Goal: Task Accomplishment & Management: Manage account settings

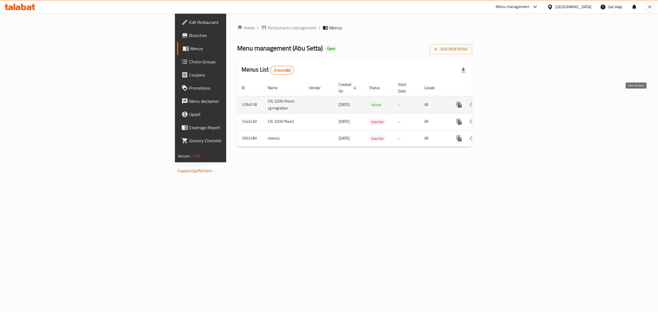
click at [502, 102] on icon "enhanced table" at bounding box center [499, 104] width 5 height 5
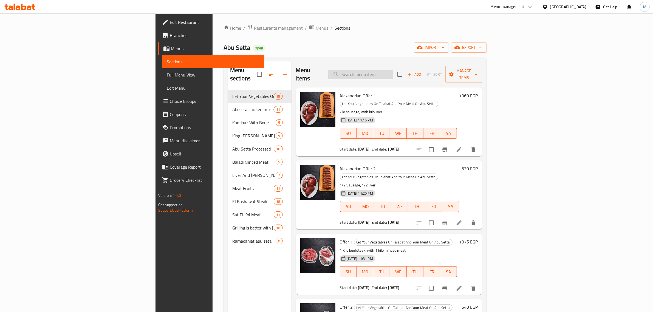
click at [393, 71] on input "search" at bounding box center [360, 75] width 65 height 10
paste input "Shoulder Kandoz"
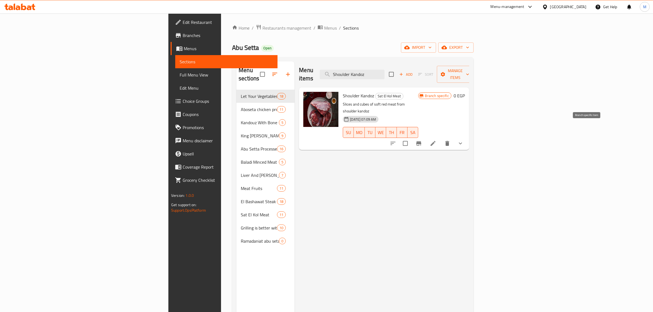
type input "Shoulder Kandoz"
click at [426, 137] on button "Branch-specific-item" at bounding box center [418, 143] width 13 height 13
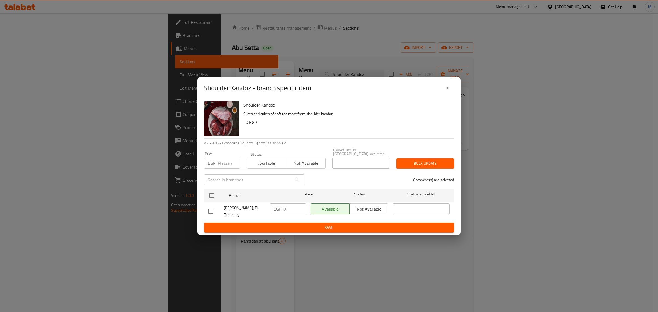
click at [450, 91] on icon "close" at bounding box center [447, 88] width 7 height 7
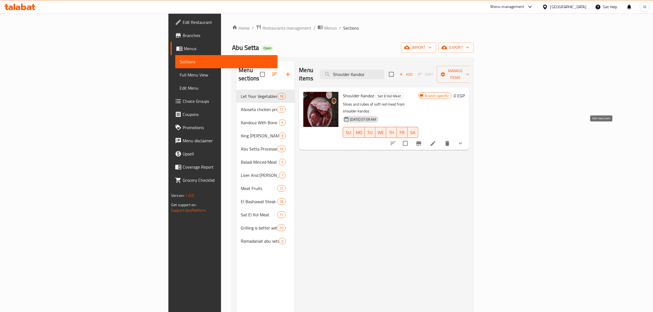
click at [436, 140] on icon at bounding box center [433, 143] width 7 height 7
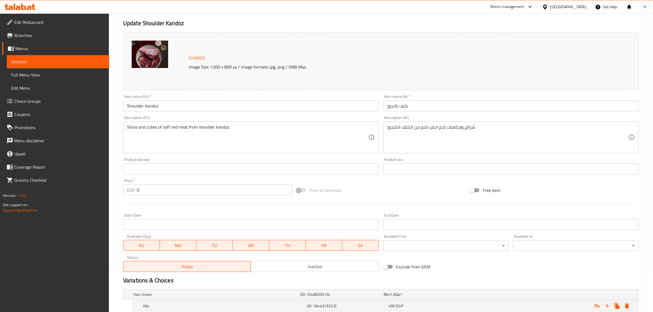
scroll to position [112, 0]
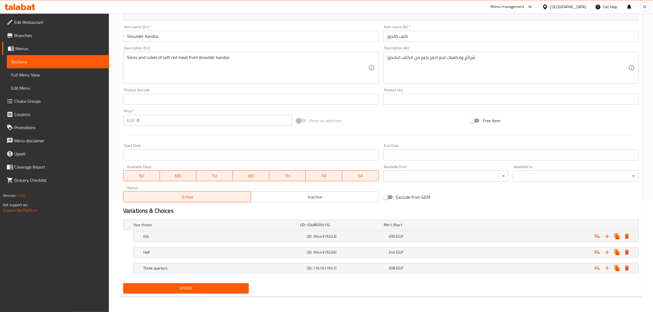
click at [33, 56] on link "Sections" at bounding box center [58, 61] width 102 height 13
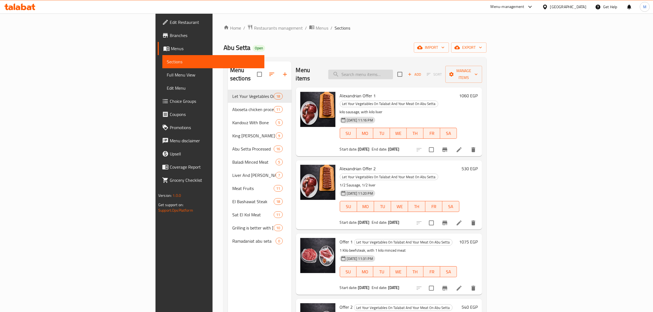
click at [393, 70] on input "search" at bounding box center [360, 75] width 65 height 10
paste input "عرض ٣"
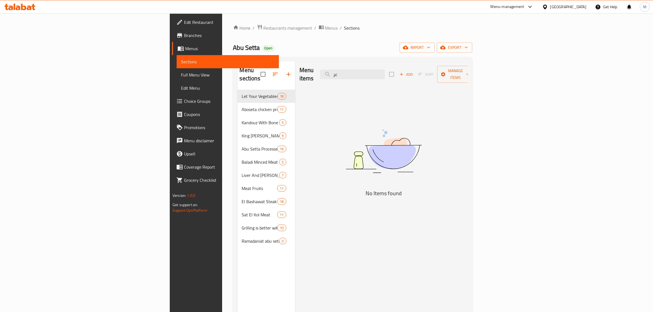
type input "ع"
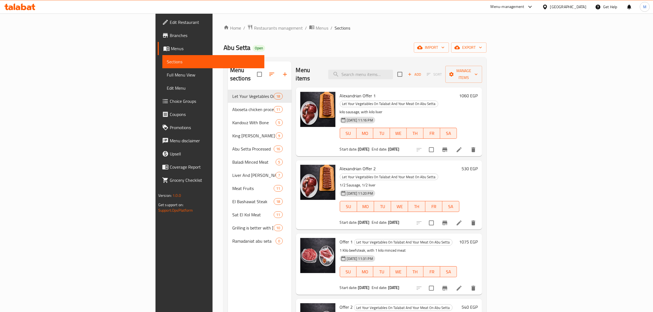
click at [300, 43] on div "[PERSON_NAME] Open import export" at bounding box center [355, 48] width 263 height 10
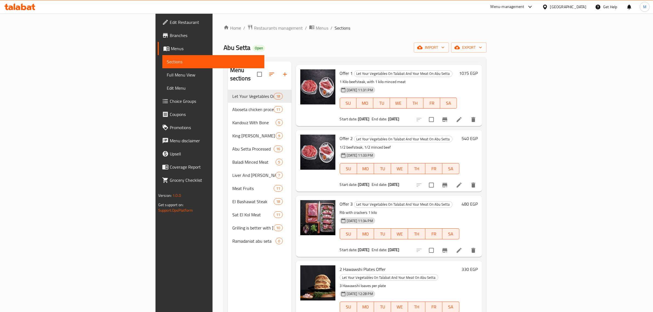
scroll to position [171, 0]
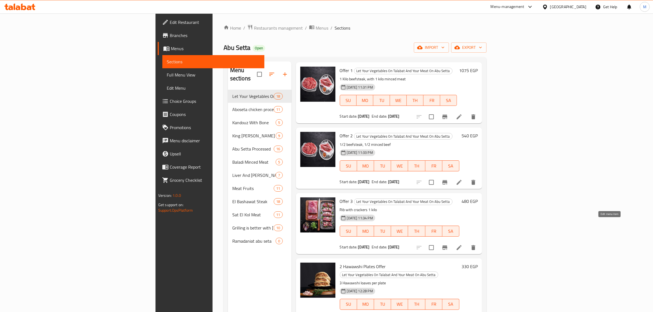
click at [462, 245] on icon at bounding box center [459, 247] width 5 height 5
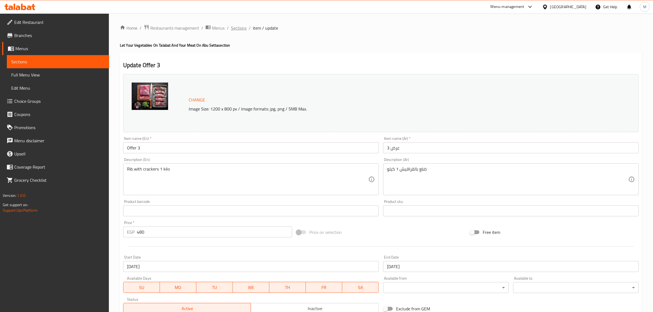
click at [242, 27] on span "Sections" at bounding box center [239, 28] width 16 height 7
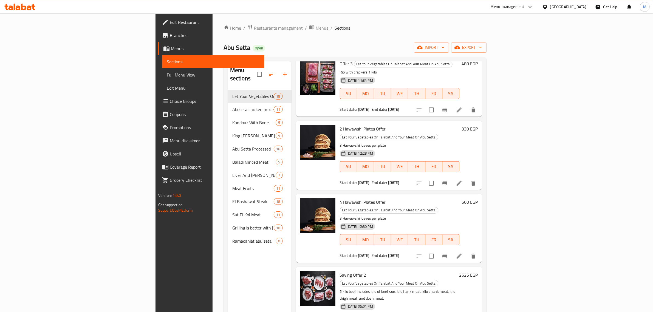
scroll to position [309, 0]
click at [463, 181] on icon at bounding box center [459, 184] width 7 height 7
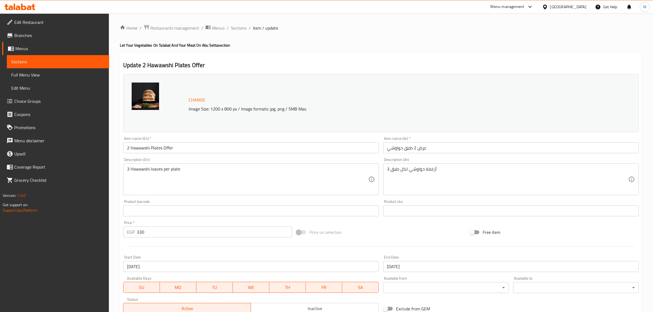
click at [240, 32] on div "Home / Restaurants management / Menus / Sections / item / update Let Your Veget…" at bounding box center [381, 204] width 522 height 360
click at [240, 29] on span "Sections" at bounding box center [239, 28] width 16 height 7
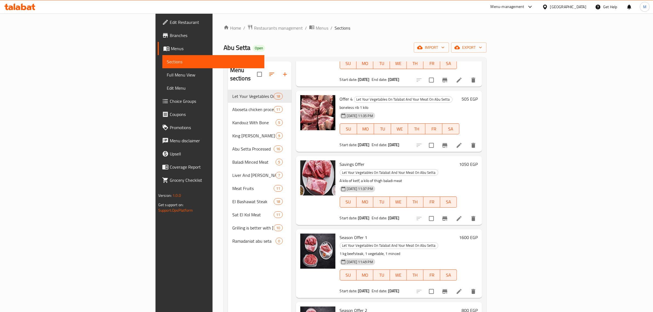
scroll to position [844, 0]
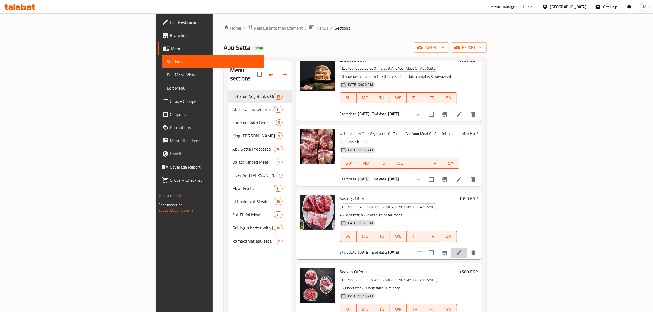
click at [467, 248] on li at bounding box center [459, 253] width 15 height 10
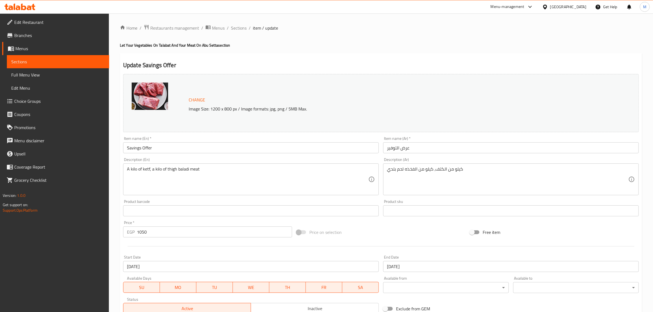
drag, startPoint x: 235, startPoint y: 28, endPoint x: 245, endPoint y: 41, distance: 16.8
click at [235, 28] on span "Sections" at bounding box center [239, 28] width 16 height 7
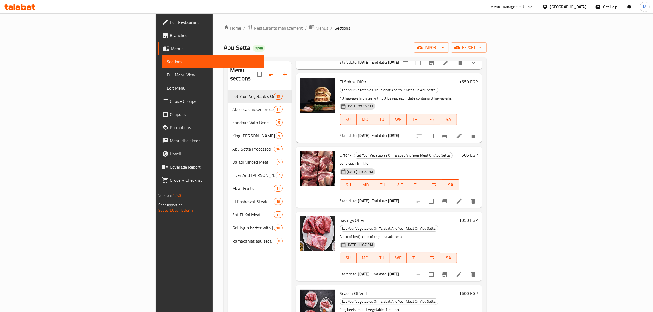
scroll to position [823, 0]
click at [463, 271] on icon at bounding box center [459, 274] width 7 height 7
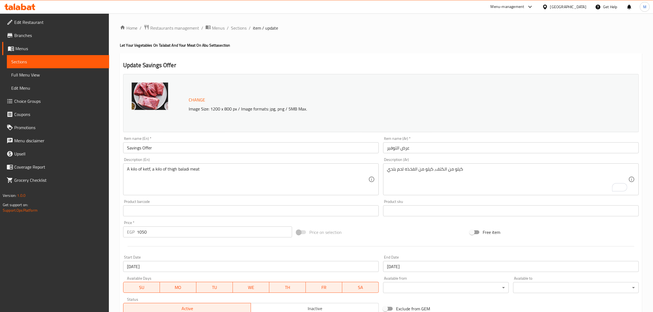
drag, startPoint x: 240, startPoint y: 28, endPoint x: 265, endPoint y: 40, distance: 27.7
click at [240, 28] on span "Sections" at bounding box center [239, 28] width 16 height 7
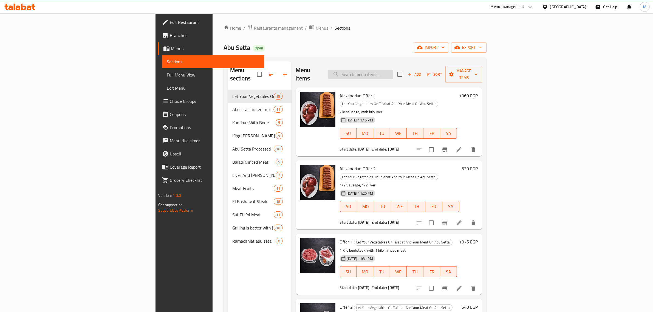
click at [393, 70] on input "search" at bounding box center [360, 75] width 65 height 10
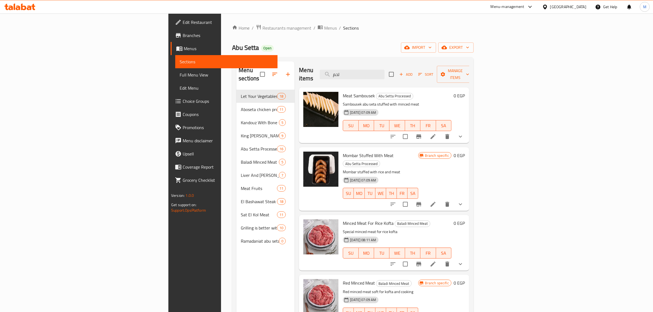
type input "لحم"
click at [385, 70] on input "لحم" at bounding box center [352, 75] width 65 height 10
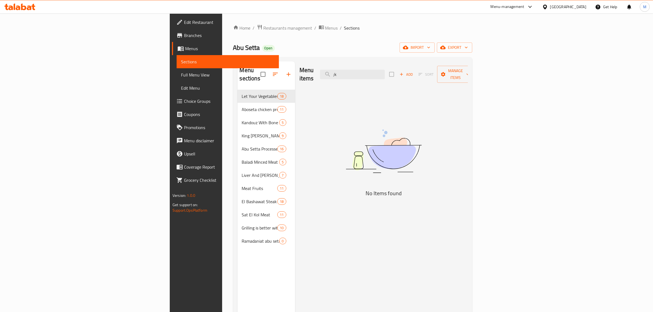
type input ";"
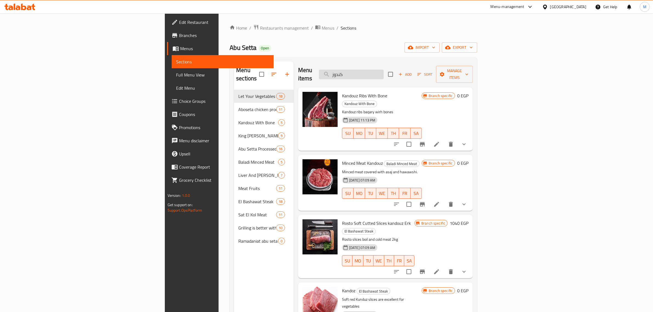
click at [384, 70] on input "كندوز" at bounding box center [351, 75] width 65 height 10
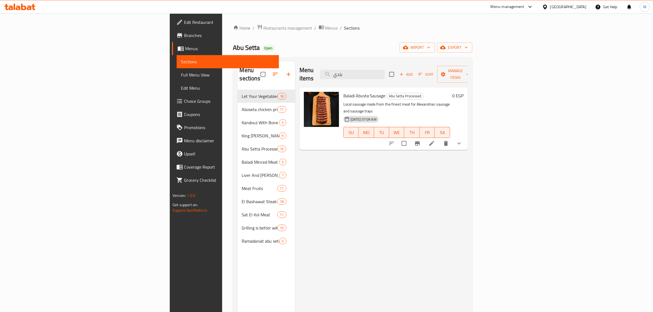
type input "بلدي"
click at [440, 139] on li at bounding box center [431, 144] width 15 height 10
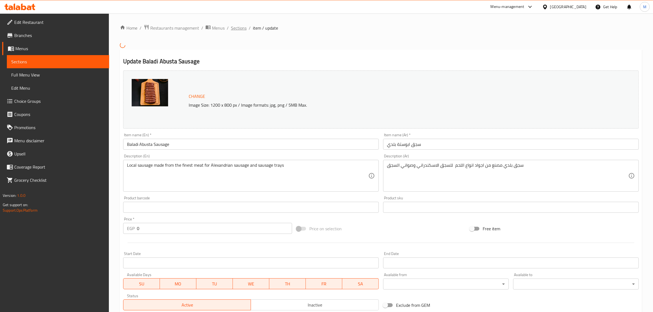
click at [245, 30] on span "Sections" at bounding box center [239, 28] width 16 height 7
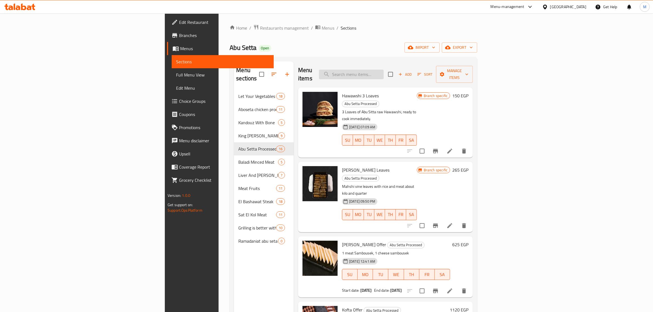
click at [384, 71] on input "search" at bounding box center [351, 75] width 65 height 10
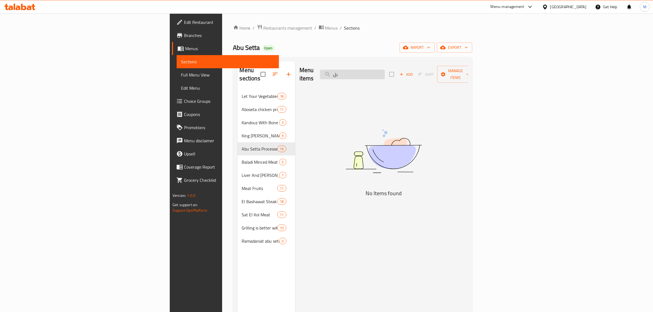
type input "ب"
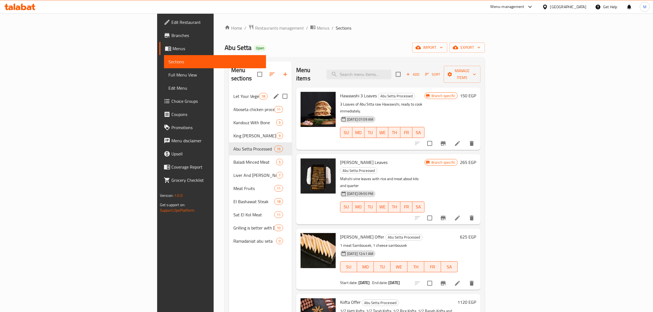
click at [229, 93] on div "Let Your Vegetables On Talabat And Your Meat On Abu Setta 18" at bounding box center [260, 96] width 63 height 13
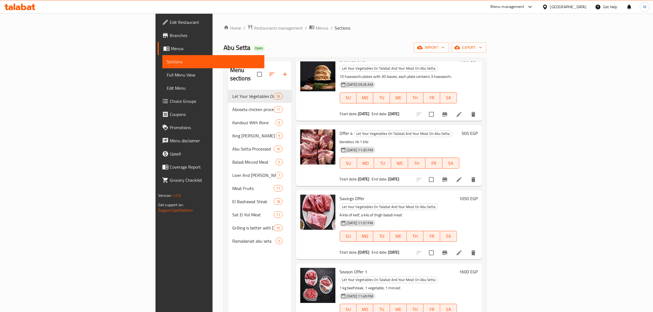
scroll to position [776, 0]
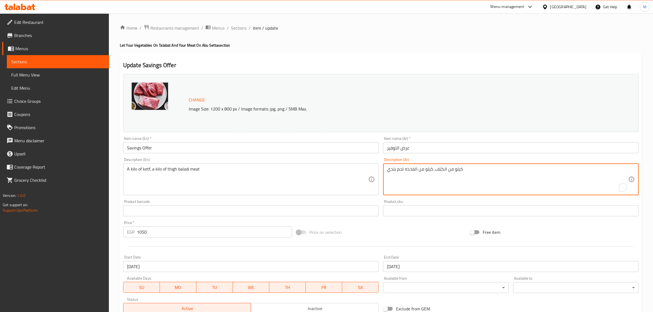
click at [392, 173] on textarea "كيلو من الكتف، كيلو من الفخذه لحم بلدي" at bounding box center [507, 180] width 241 height 26
click at [390, 185] on textarea "كيلو من الكتف، كيلو من الفخذه لحم بلدي" at bounding box center [507, 180] width 241 height 26
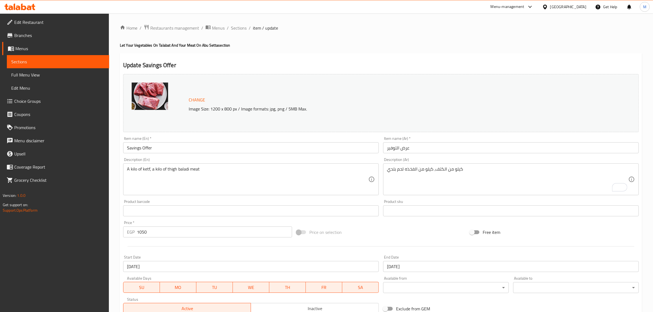
click at [379, 160] on div "Description (En) A kilo of ketf, a kilo of thigh baladi meat Description (En)" at bounding box center [251, 177] width 256 height 38
drag, startPoint x: 236, startPoint y: 27, endPoint x: 240, endPoint y: 38, distance: 11.1
click at [236, 27] on span "Sections" at bounding box center [239, 28] width 16 height 7
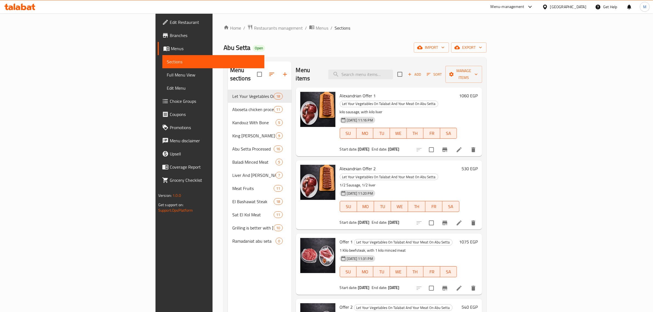
click at [342, 142] on div "Menu items Add Sort Manage items Alexandrian Offer 1 Let Your Vegetables On Tal…" at bounding box center [387, 217] width 191 height 312
drag, startPoint x: 384, startPoint y: 136, endPoint x: 297, endPoint y: 133, distance: 87.0
click at [298, 133] on div "Alexandrian Offer 1 Let Your Vegetables On Talabat And Your Meat On Abu Setta k…" at bounding box center [389, 122] width 182 height 64
click at [338, 138] on div "Alexandrian Offer 1 Let Your Vegetables On Talabat And Your Meat On Abu Setta k…" at bounding box center [399, 122] width 122 height 64
click at [393, 73] on input "search" at bounding box center [360, 75] width 65 height 10
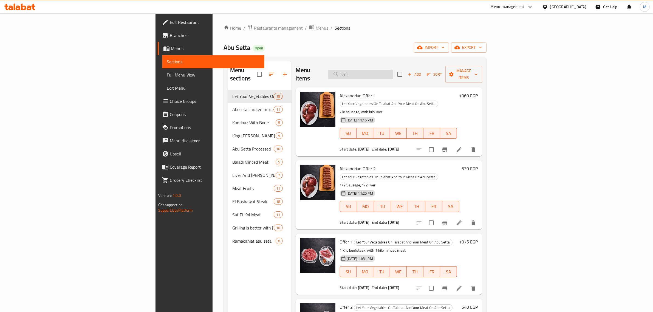
type input "خ"
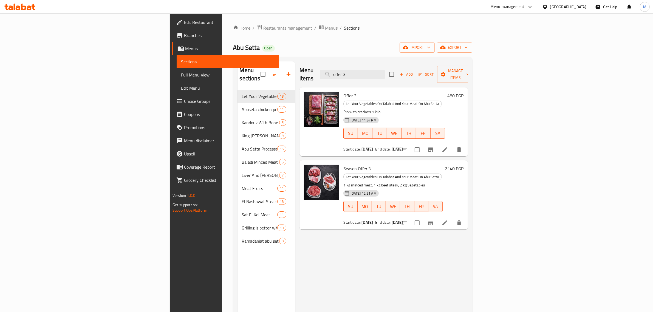
type input "offer 3"
click at [448, 147] on icon at bounding box center [445, 150] width 7 height 7
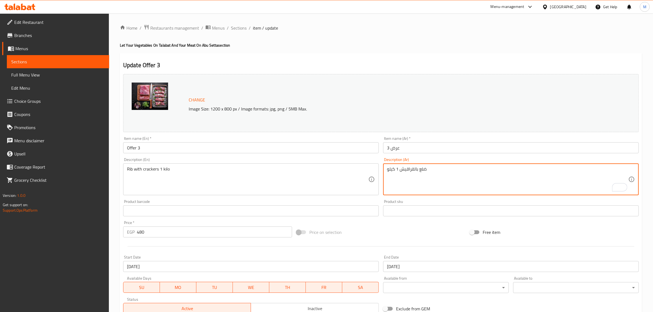
click at [329, 55] on div "Update Offer 3 Change Image Size: 1200 x 800 px / Image formats: jpg, png / 5MB…" at bounding box center [381, 216] width 522 height 327
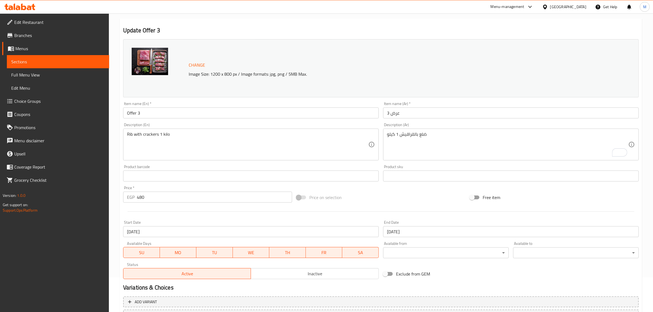
scroll to position [83, 0]
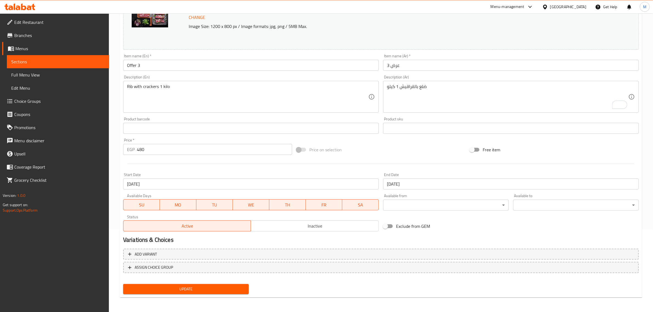
click at [228, 187] on input "[DATE]" at bounding box center [251, 184] width 256 height 11
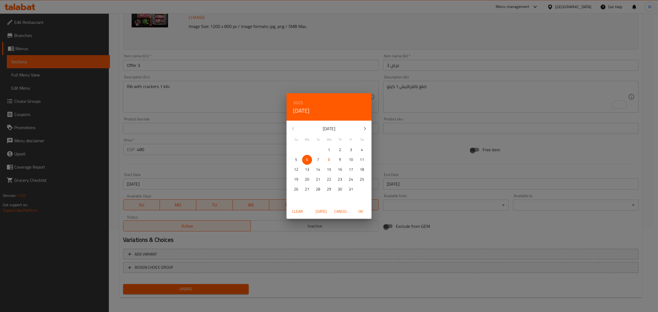
click at [325, 211] on span "Today" at bounding box center [321, 211] width 13 height 7
click at [362, 213] on span "OK" at bounding box center [360, 211] width 13 height 7
type input "[DATE]"
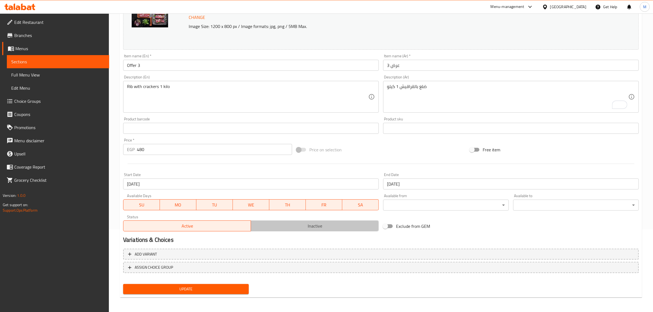
click at [305, 225] on span "Inactive" at bounding box center [314, 226] width 123 height 8
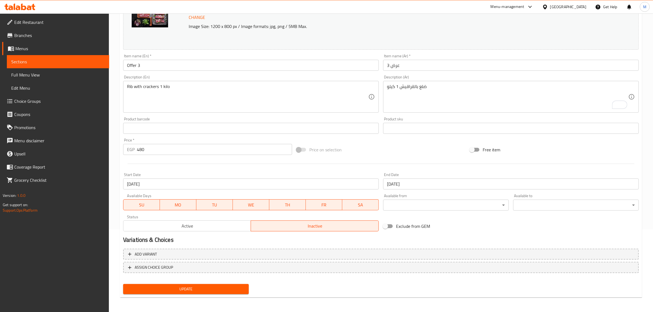
click at [199, 225] on span "Active" at bounding box center [187, 226] width 123 height 8
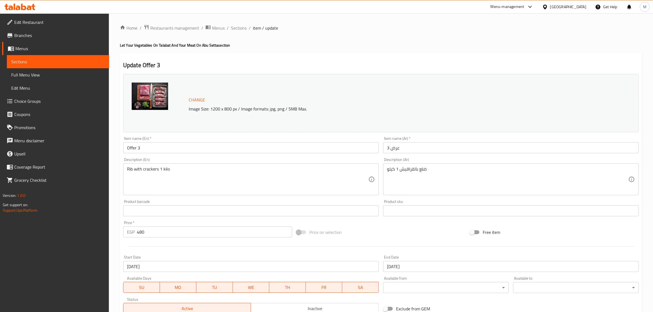
scroll to position [83, 0]
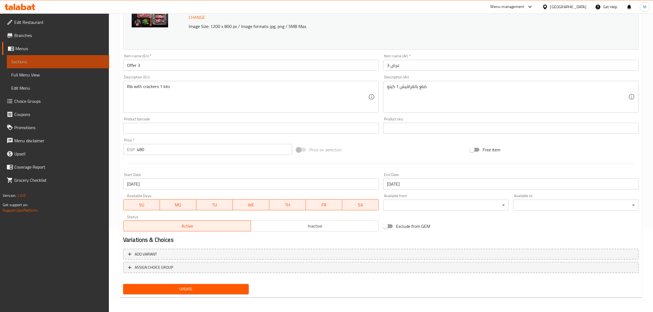
click at [52, 61] on span "Sections" at bounding box center [58, 61] width 94 height 7
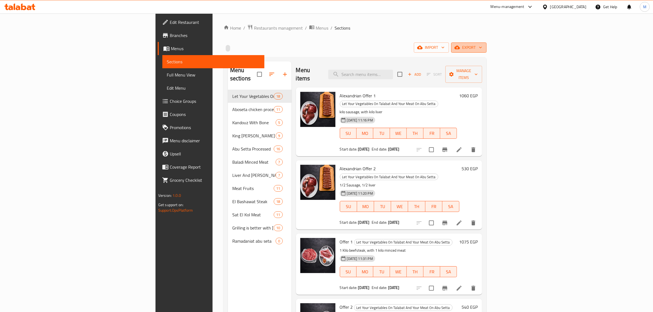
click at [482, 49] on span "export" at bounding box center [469, 47] width 27 height 7
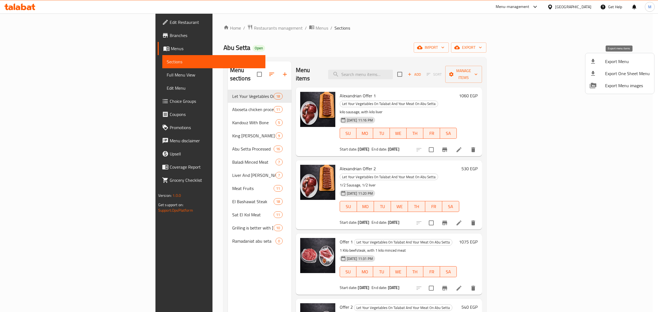
click at [620, 63] on span "Export Menu" at bounding box center [627, 61] width 45 height 7
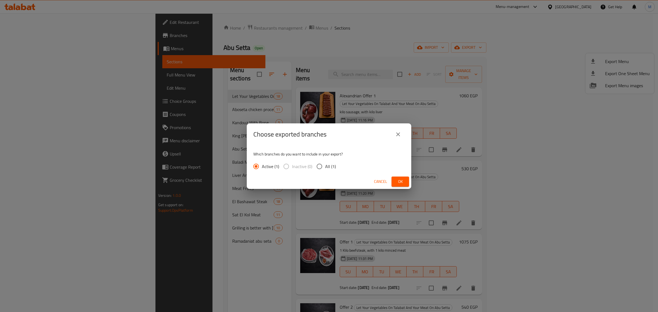
click at [324, 166] on input "All (1)" at bounding box center [320, 167] width 12 height 12
radio input "true"
click at [403, 181] on span "Ok" at bounding box center [400, 181] width 9 height 7
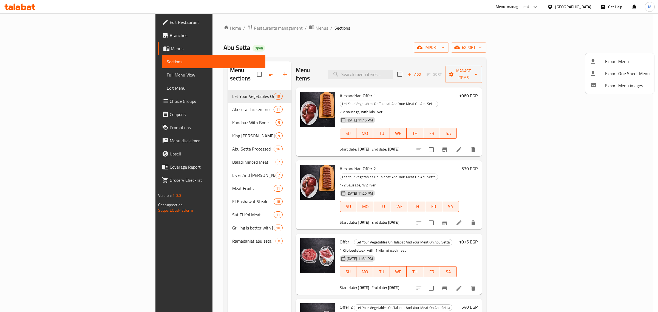
click at [376, 32] on div at bounding box center [329, 156] width 658 height 312
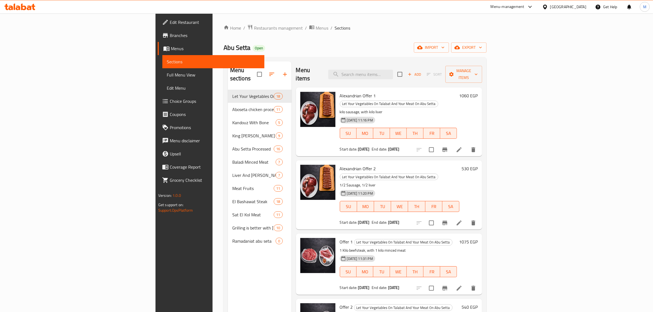
click at [369, 58] on div "Menu sections Let Your Vegetables On Talabat And Your Meat On Abu Setta 18 Abos…" at bounding box center [355, 217] width 263 height 321
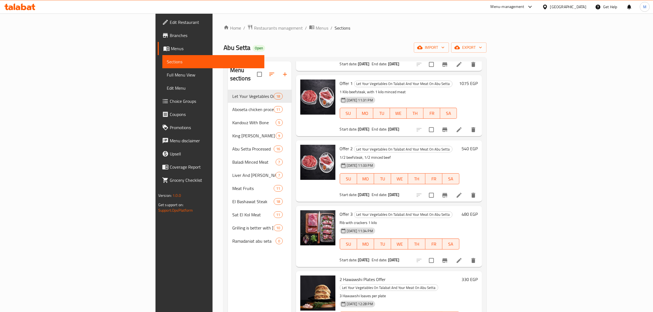
scroll to position [171, 0]
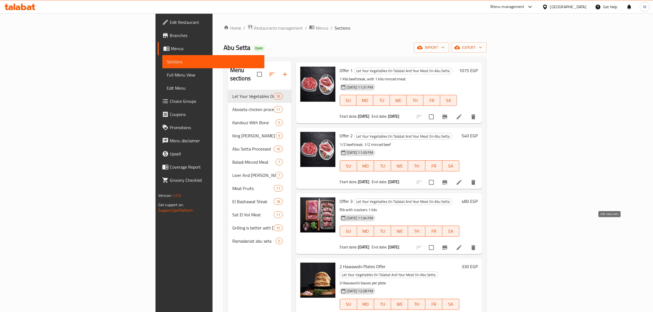
click at [463, 244] on icon at bounding box center [459, 247] width 7 height 7
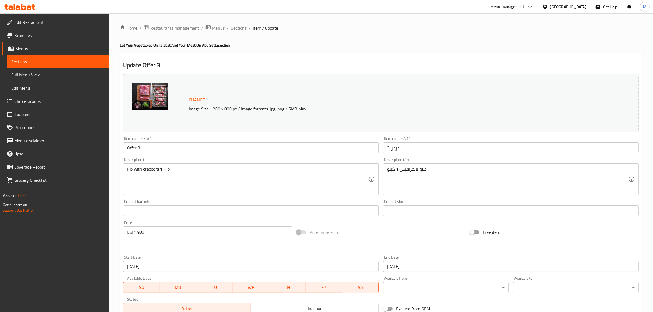
click at [202, 158] on div "Description (En) Rib with crackers 1 kilo Description (En)" at bounding box center [251, 177] width 256 height 38
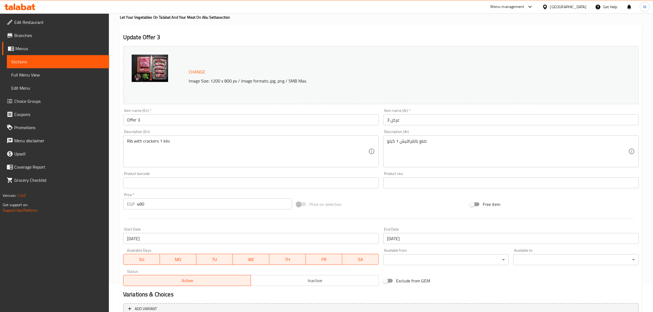
scroll to position [83, 0]
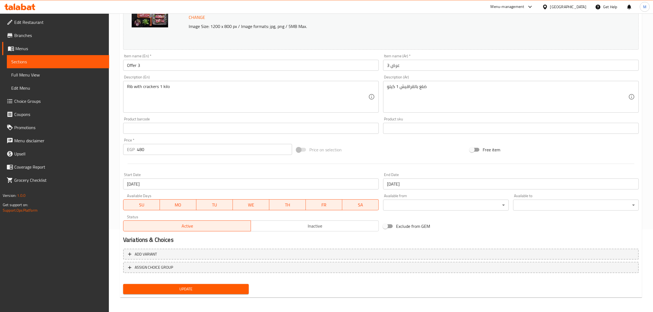
click at [312, 224] on span "Inactive" at bounding box center [314, 226] width 123 height 8
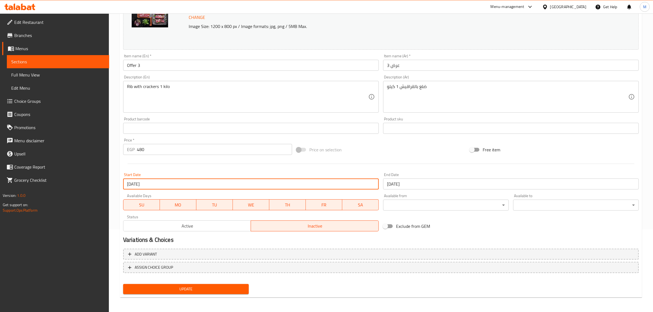
click at [310, 188] on input "[DATE]" at bounding box center [251, 184] width 256 height 11
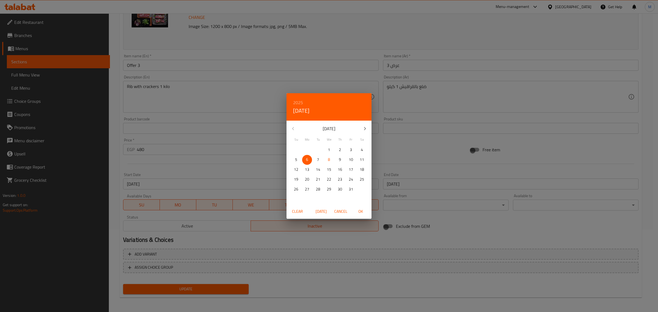
click at [322, 210] on span "Today" at bounding box center [321, 211] width 13 height 7
click at [340, 209] on span "Cancel" at bounding box center [340, 211] width 13 height 7
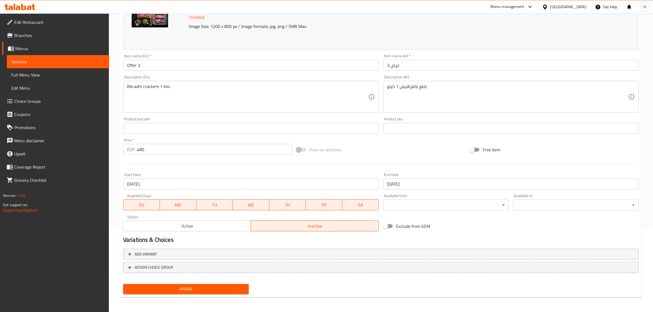
click at [405, 63] on input "عرض 3" at bounding box center [511, 65] width 256 height 11
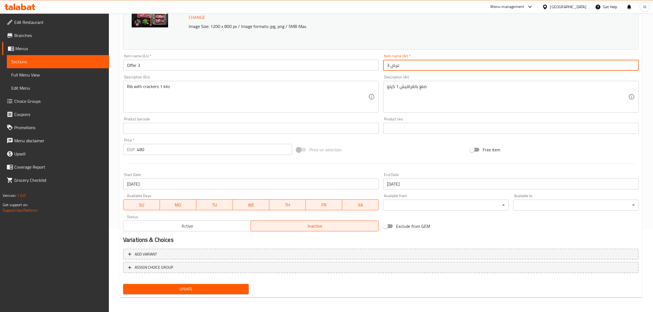
click at [405, 63] on input "عرض 3" at bounding box center [511, 65] width 256 height 11
paste input "٣ ضلع مخلي"
type input "عرض ٣ ضلع مخلي"
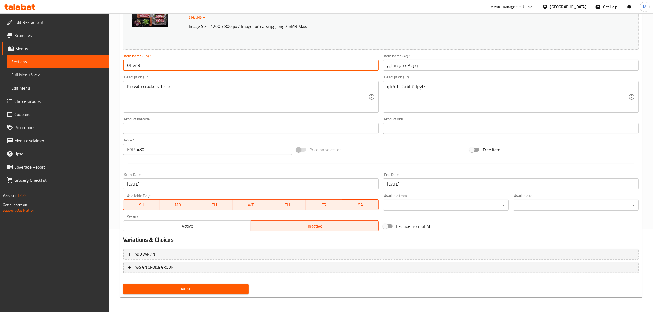
click at [168, 62] on input "Offer 3" at bounding box center [251, 65] width 256 height 11
type input "Offer 3 boneless rib"
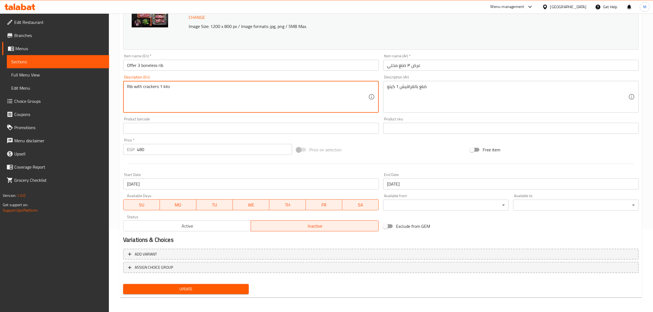
click at [154, 88] on textarea "Rib with crackers 1 kilo" at bounding box center [247, 97] width 241 height 26
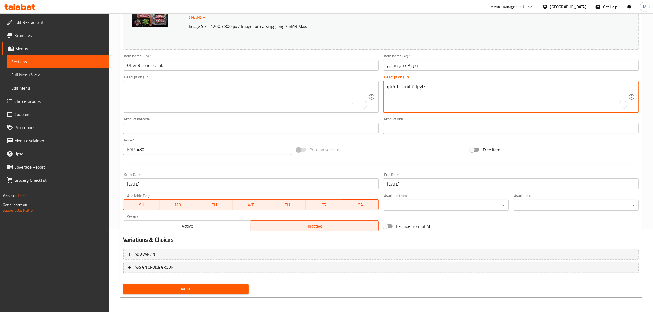
click at [418, 92] on textarea "ضلع بالقراقيش 1 كيلو" at bounding box center [507, 97] width 241 height 26
click at [173, 146] on input "480" at bounding box center [214, 149] width 155 height 11
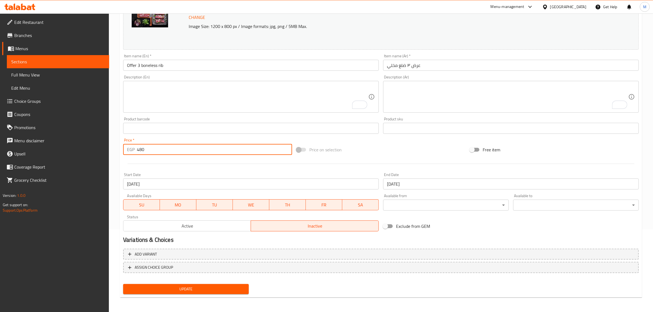
click at [173, 146] on input "480" at bounding box center [214, 149] width 155 height 11
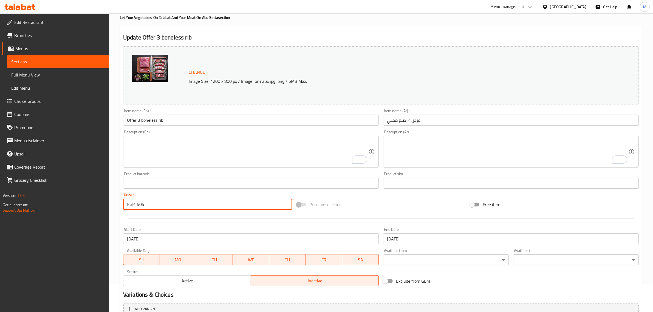
scroll to position [0, 0]
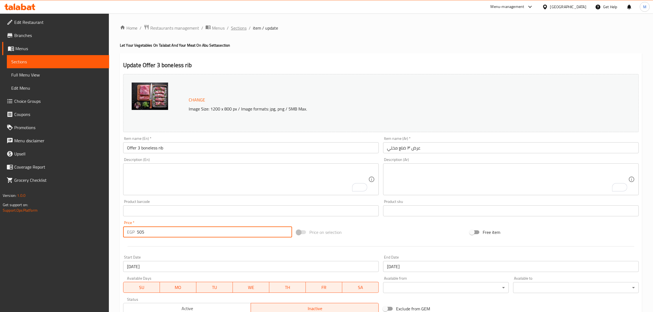
type input "505"
click at [241, 27] on span "Sections" at bounding box center [239, 28] width 16 height 7
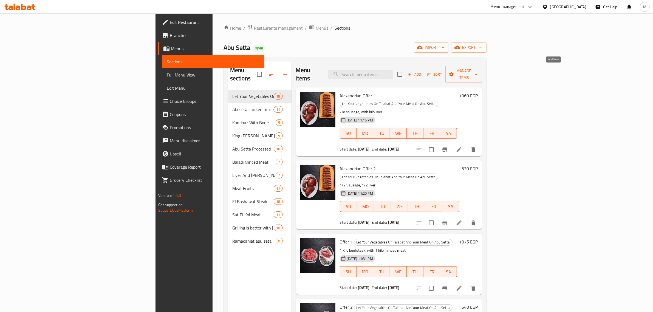
click at [422, 71] on span "Add" at bounding box center [414, 74] width 15 height 6
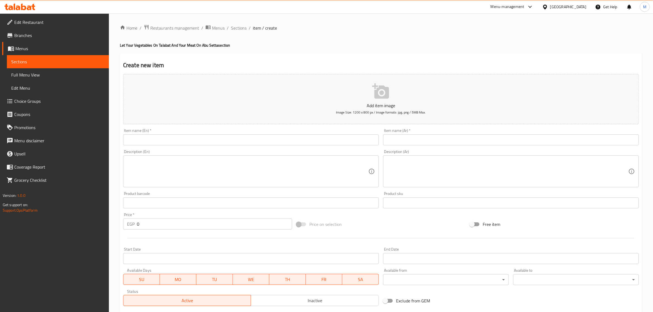
click at [408, 139] on input "text" at bounding box center [511, 139] width 256 height 11
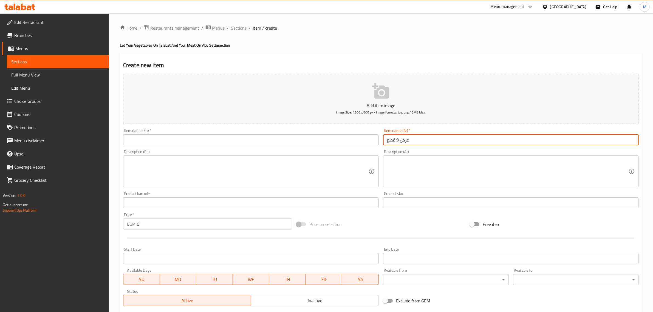
drag, startPoint x: 399, startPoint y: 141, endPoint x: 368, endPoint y: 139, distance: 31.1
click at [368, 139] on div "Add item image Image Size: 1200 x 800 px / Image formats: jpg, png / 5MB Max. I…" at bounding box center [381, 190] width 520 height 236
click at [409, 138] on input "عرض 9 قطع" at bounding box center [511, 139] width 256 height 11
drag, startPoint x: 399, startPoint y: 141, endPoint x: 391, endPoint y: 139, distance: 8.3
click at [391, 139] on input "عرض 9 قطع" at bounding box center [511, 139] width 256 height 11
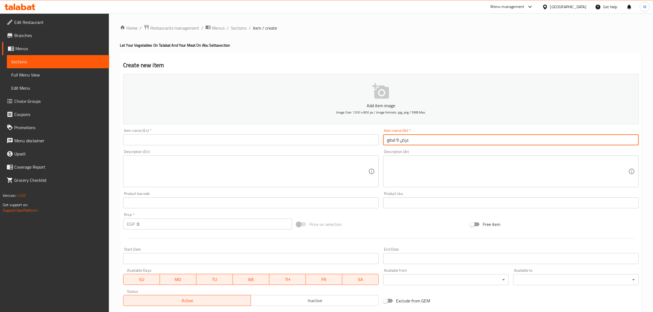
click at [391, 139] on input "عرض 9 قطع" at bounding box center [511, 139] width 256 height 11
click at [389, 142] on input "عرض 9" at bounding box center [511, 139] width 256 height 11
click at [388, 142] on input "عرض 9" at bounding box center [511, 139] width 256 height 11
drag, startPoint x: 385, startPoint y: 141, endPoint x: 389, endPoint y: 141, distance: 3.6
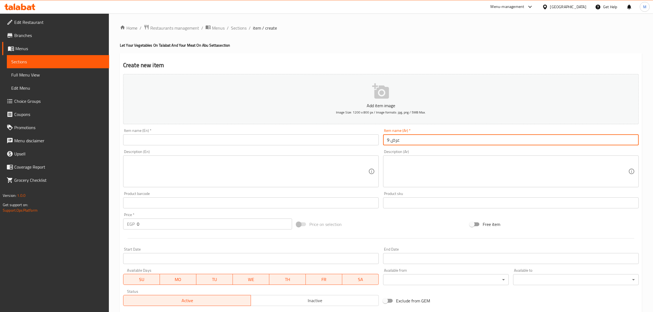
click at [389, 141] on input "عرض 9" at bounding box center [511, 139] width 256 height 11
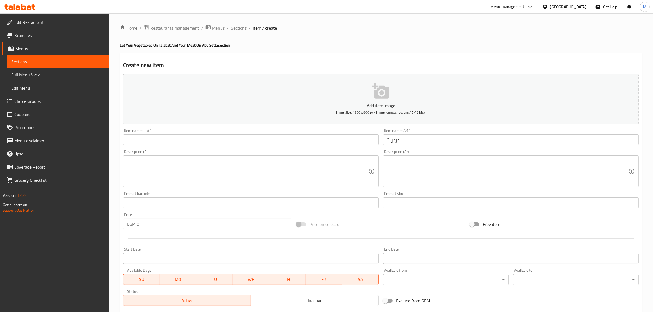
click at [395, 139] on input "عرض 3" at bounding box center [511, 139] width 256 height 11
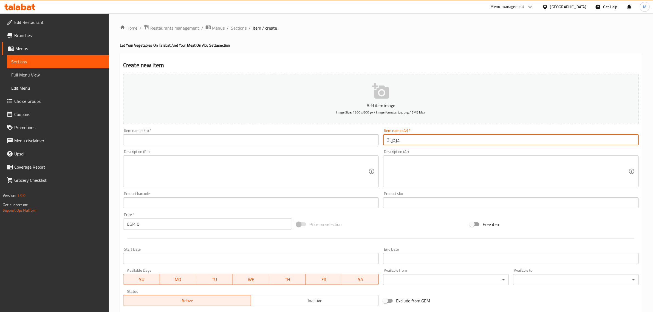
click at [395, 139] on input "عرض 3" at bounding box center [511, 139] width 256 height 11
paste input "٣ ضلع مخلي"
type input "عرض ٣ ضلع مخلي"
click at [229, 138] on input "text" at bounding box center [251, 139] width 256 height 11
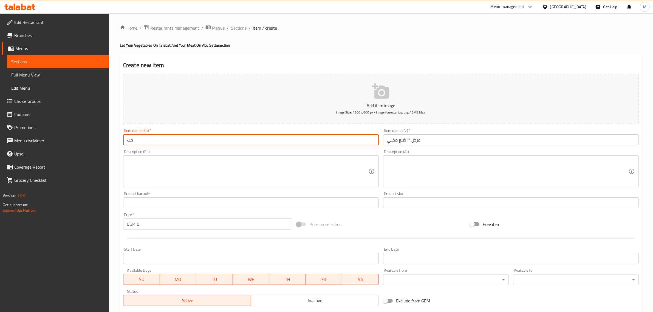
type input "خ"
type input "Offer 3 boneless rib"
click at [379, 146] on div "Item name (En)   * Offer 3 boneless rib Item name (En) *" at bounding box center [251, 136] width 260 height 21
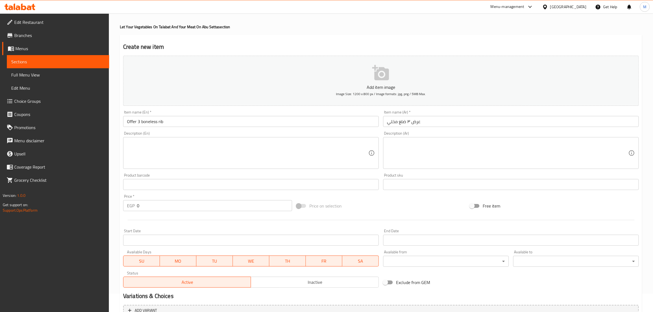
scroll to position [34, 0]
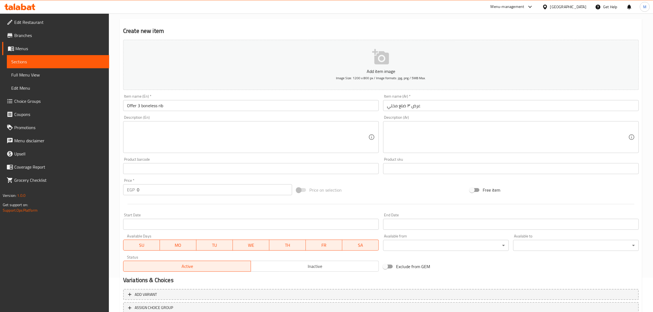
click at [125, 191] on div "EGP 0 Price *" at bounding box center [207, 189] width 169 height 11
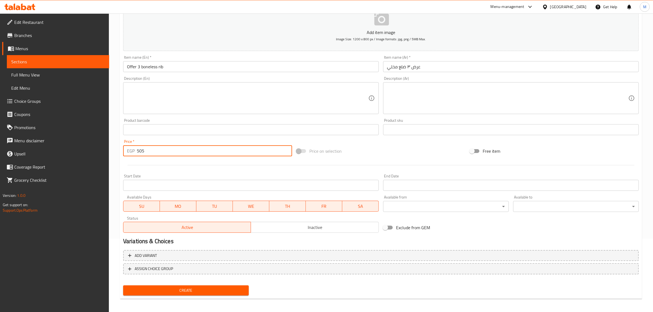
scroll to position [74, 0]
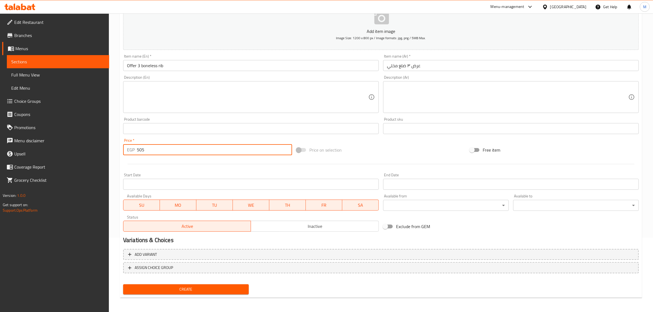
type input "505"
click at [334, 231] on button "Inactive" at bounding box center [315, 226] width 128 height 11
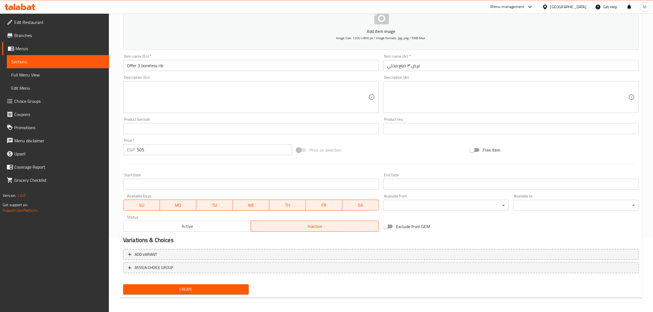
click at [298, 182] on input "Start Date" at bounding box center [251, 184] width 256 height 11
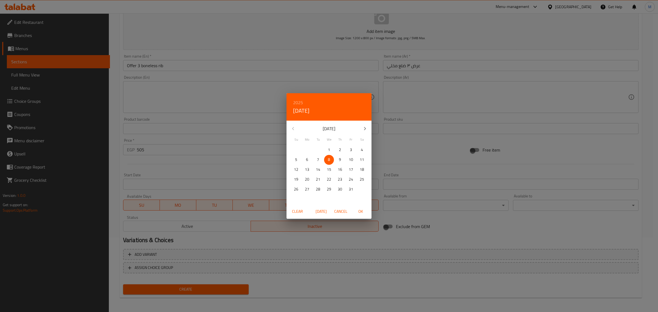
click at [360, 213] on span "OK" at bounding box center [360, 211] width 13 height 7
type input "[DATE]"
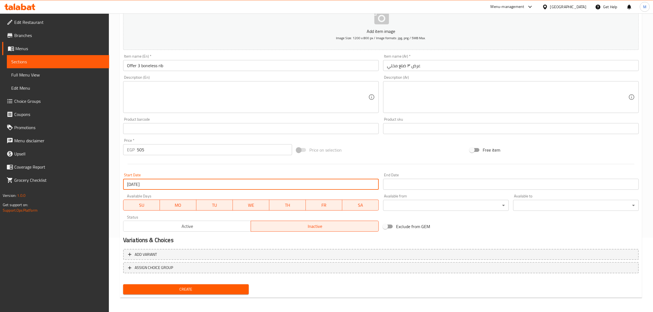
click at [437, 182] on input "Start Date" at bounding box center [511, 184] width 256 height 11
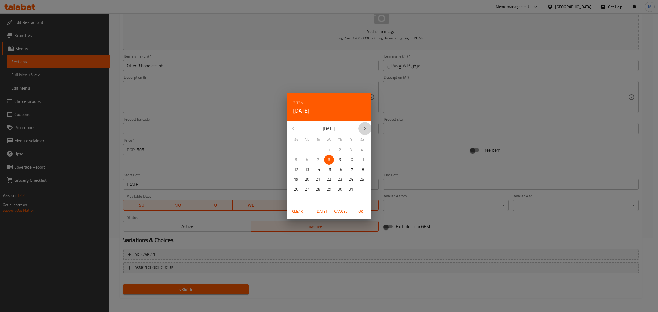
click at [364, 128] on icon "button" at bounding box center [365, 128] width 7 height 7
click at [294, 202] on p "30" at bounding box center [296, 199] width 4 height 7
click at [360, 211] on span "OK" at bounding box center [360, 211] width 13 height 7
type input "[DATE]"
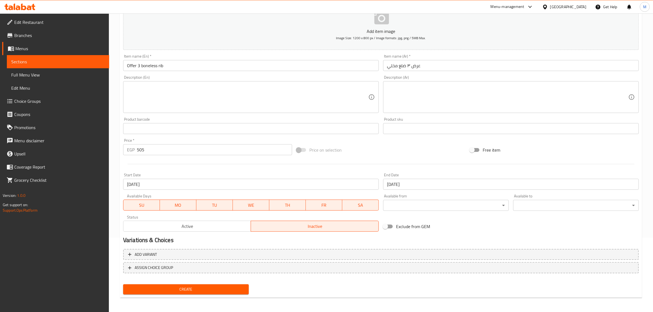
click at [299, 169] on div at bounding box center [381, 163] width 520 height 13
click at [222, 287] on span "Create" at bounding box center [186, 289] width 117 height 7
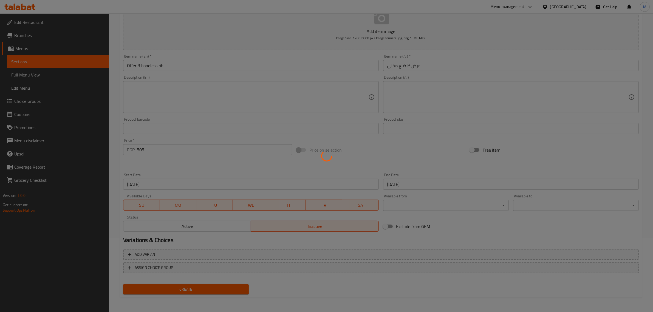
type input "0"
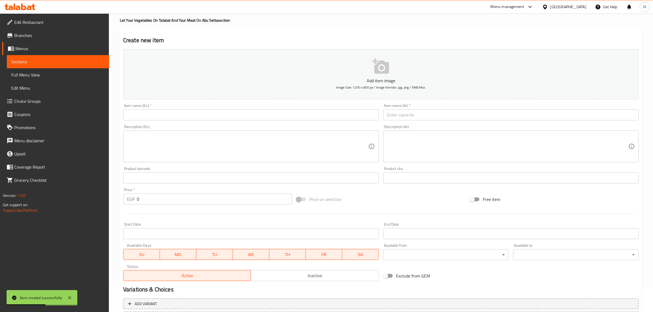
scroll to position [0, 0]
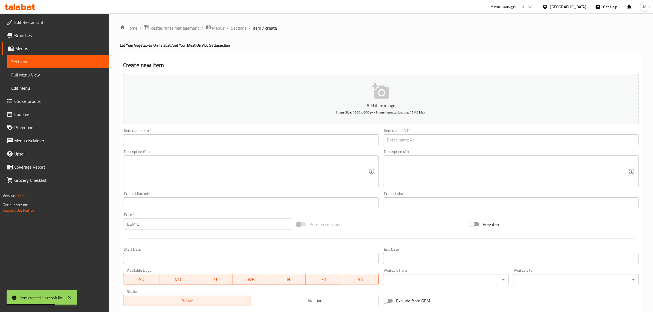
click at [240, 30] on span "Sections" at bounding box center [239, 28] width 16 height 7
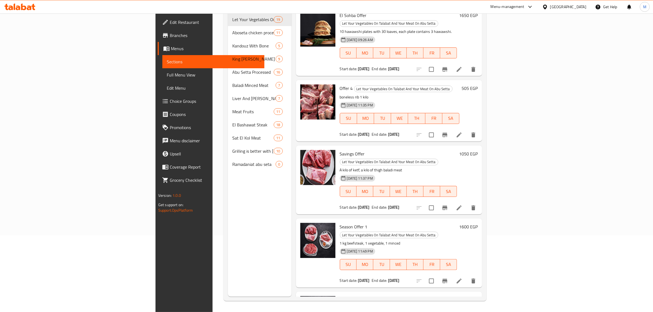
scroll to position [833, 0]
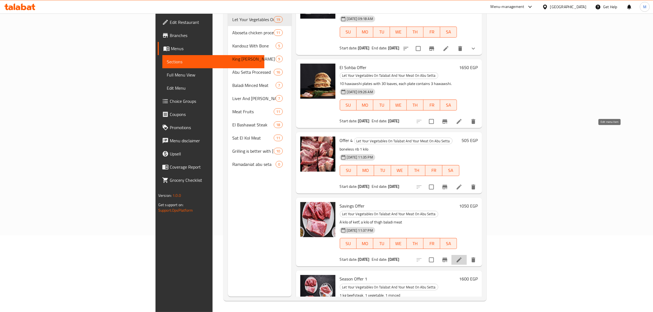
click at [463, 257] on icon at bounding box center [459, 260] width 7 height 7
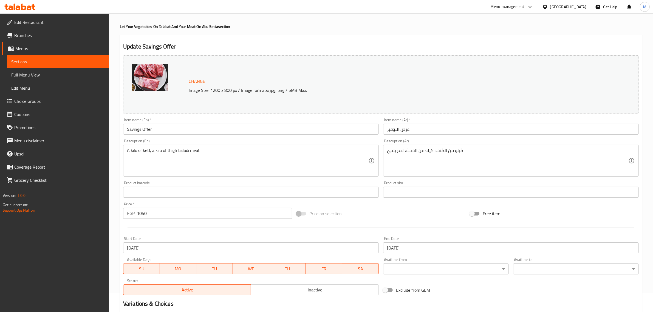
scroll to position [14, 0]
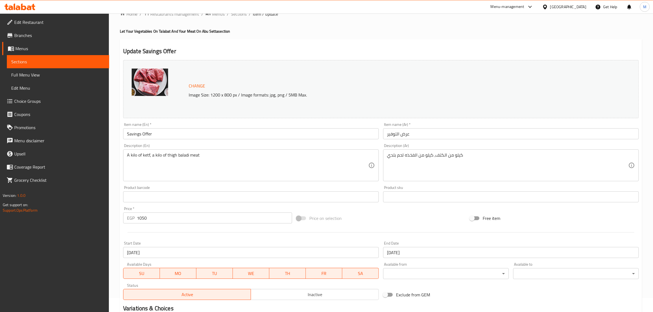
click at [25, 60] on span "Sections" at bounding box center [58, 61] width 94 height 7
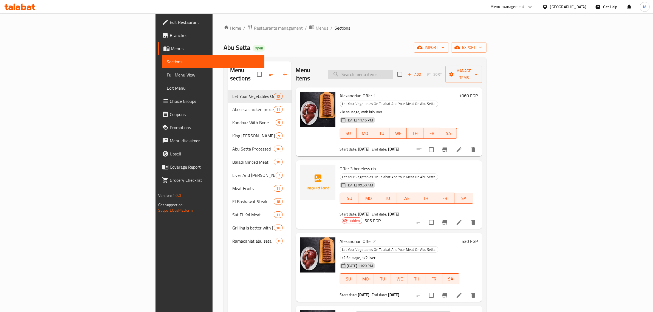
drag, startPoint x: 412, startPoint y: 69, endPoint x: 405, endPoint y: 73, distance: 7.7
click at [393, 70] on input "search" at bounding box center [360, 75] width 65 height 10
paste input "Hawawshi offer 1"
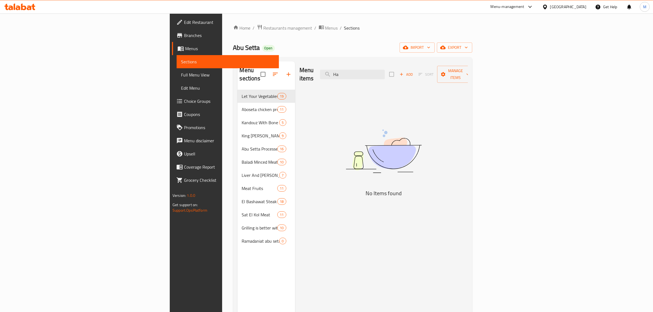
type input "H"
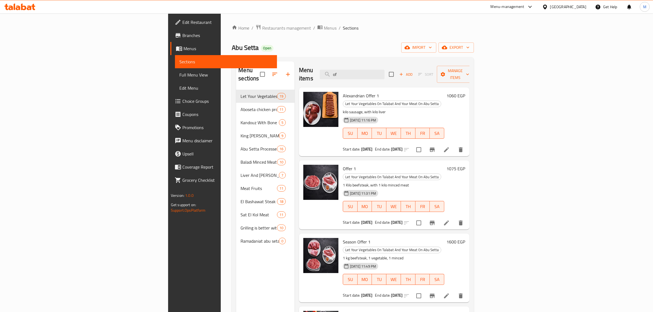
type input "o"
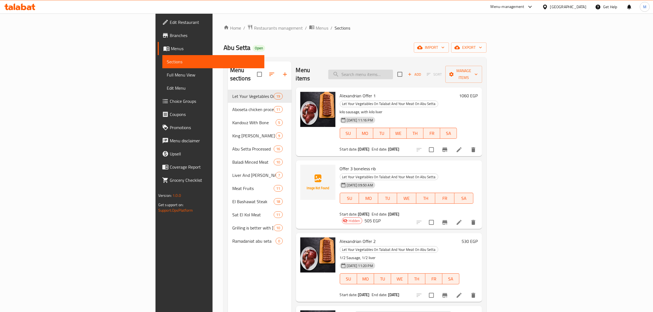
click at [393, 74] on input "search" at bounding box center [360, 75] width 65 height 10
type input "offer 1"
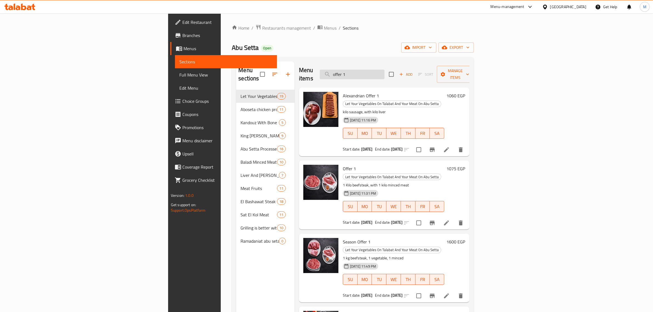
click at [385, 70] on input "offer 1" at bounding box center [352, 75] width 65 height 10
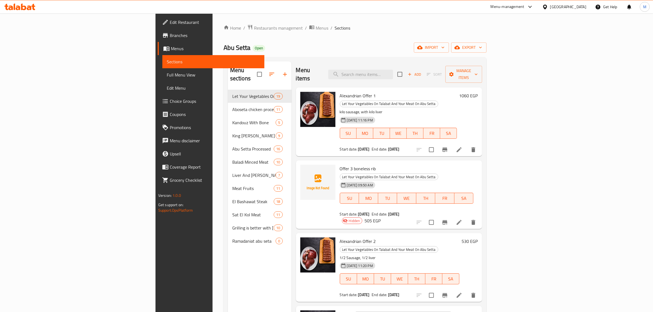
click at [383, 48] on div "Abu Setta Open import export" at bounding box center [355, 48] width 263 height 10
drag, startPoint x: 416, startPoint y: 65, endPoint x: 413, endPoint y: 69, distance: 4.9
click at [416, 65] on div "Menu items Add Sort Manage items" at bounding box center [389, 74] width 187 height 26
click at [393, 71] on input "search" at bounding box center [360, 75] width 65 height 10
paste input "Hawawshi"
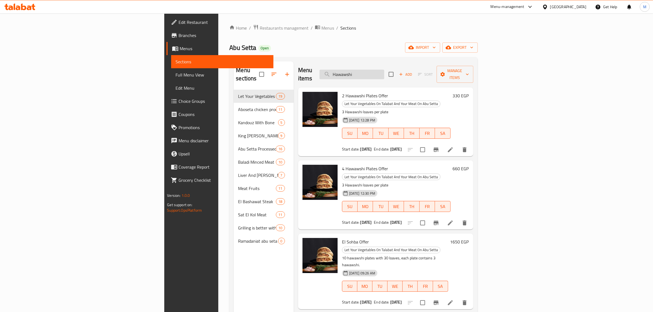
click at [384, 73] on input "Hawawshi" at bounding box center [352, 75] width 65 height 10
type input "حواوش"
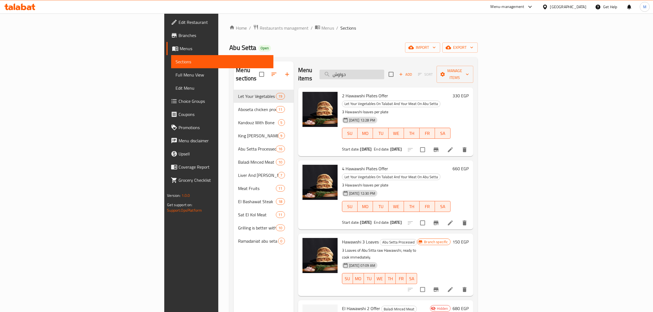
click at [384, 72] on input "حواوش" at bounding box center [352, 75] width 65 height 10
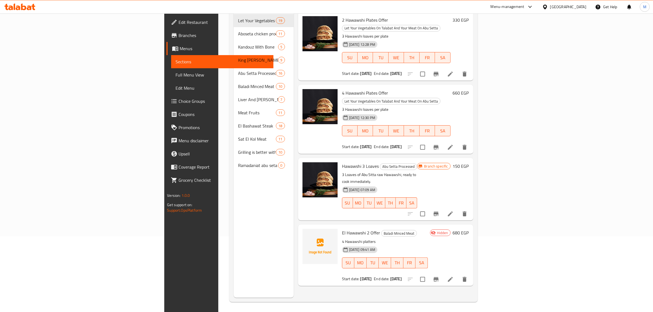
scroll to position [77, 0]
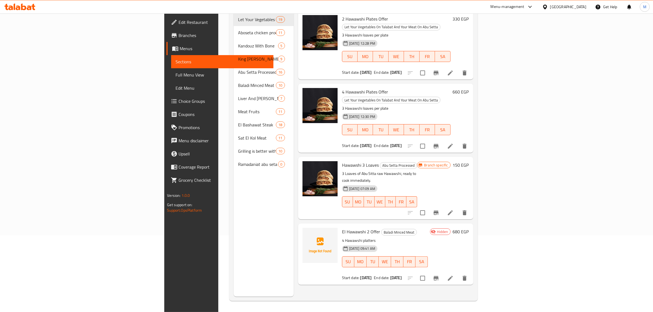
type input "حواو"
click at [454, 210] on icon at bounding box center [450, 213] width 7 height 7
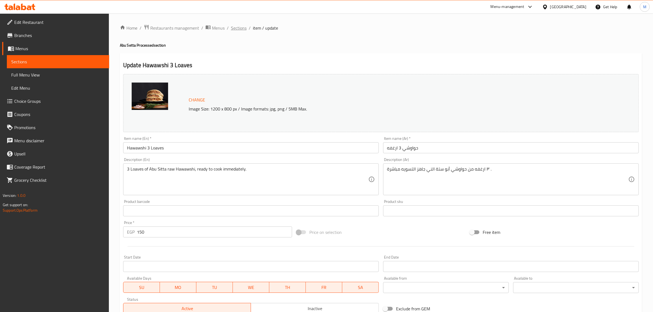
click at [240, 27] on span "Sections" at bounding box center [239, 28] width 16 height 7
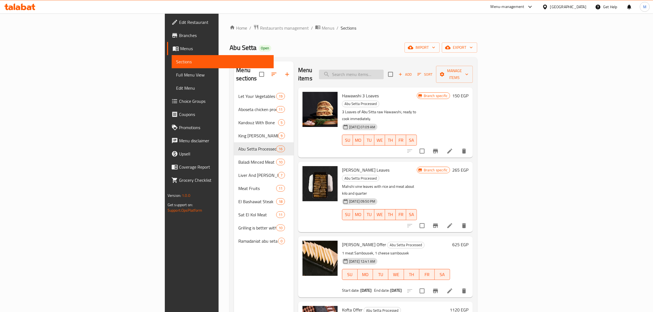
click at [384, 71] on input "search" at bounding box center [351, 75] width 65 height 10
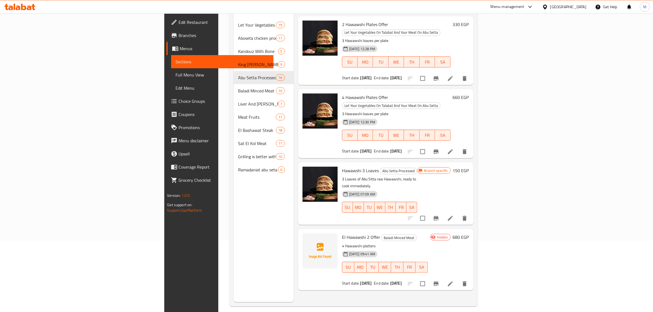
scroll to position [77, 0]
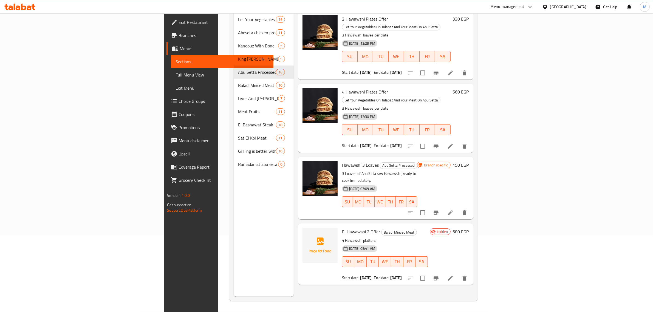
type input "حواوش"
click at [408, 228] on h6 "El Hawawshi 2 Offer Baladi Minced Meat" at bounding box center [385, 232] width 86 height 8
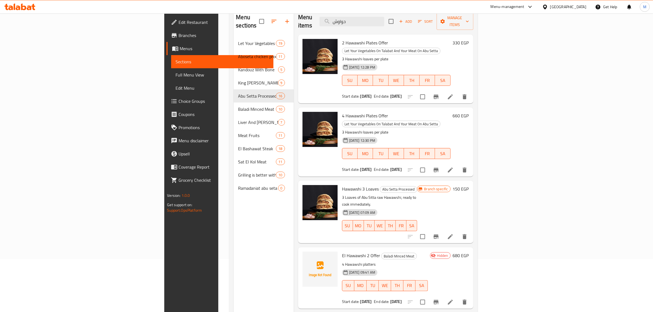
scroll to position [0, 0]
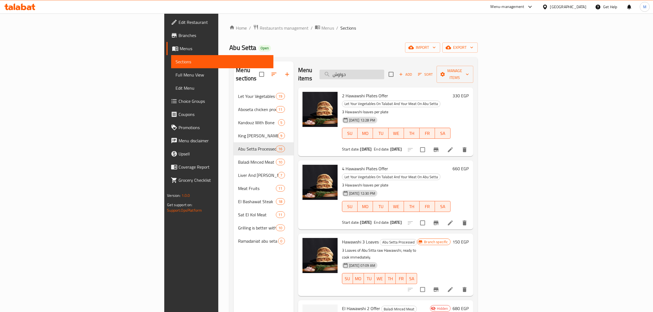
click at [384, 70] on input "حواوش" at bounding box center [352, 75] width 65 height 10
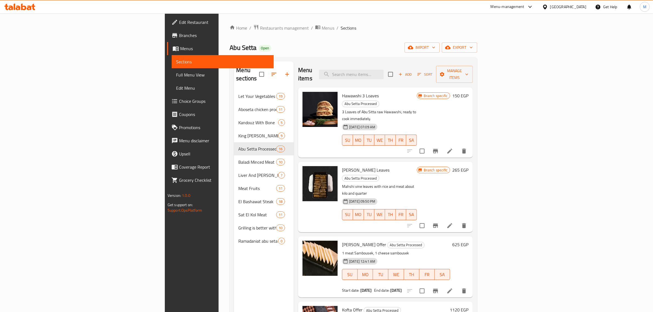
click at [370, 52] on div "Abu Setta Open import export" at bounding box center [354, 48] width 248 height 10
click at [326, 59] on div "Menu sections Let Your Vegetables On Talabat And Your Meat On Abu Setta 19 Abos…" at bounding box center [354, 217] width 248 height 321
click at [337, 56] on div "Home / Restaurants management / Menus / Sections Abu Setta Open import export M…" at bounding box center [354, 201] width 248 height 354
click at [336, 43] on div "Abu Setta Open import export" at bounding box center [354, 48] width 248 height 10
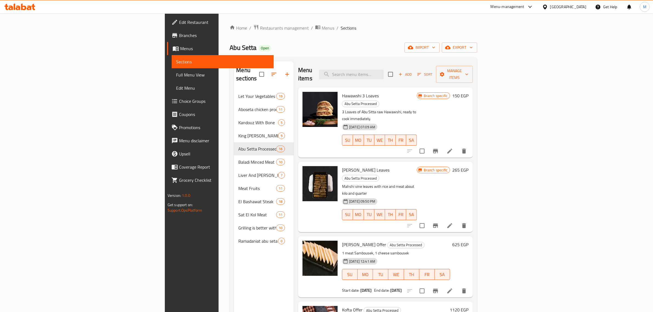
click at [348, 45] on div "Abu Setta Open import export" at bounding box center [354, 48] width 248 height 10
click at [325, 67] on div "Menu items Add Sort Manage items" at bounding box center [385, 74] width 175 height 26
click at [370, 62] on div "Menu items Add Sort Manage items" at bounding box center [385, 74] width 175 height 26
click at [332, 60] on div "Menu sections Let Your Vegetables On Talabat And Your Meat On Abu Setta 19 Abos…" at bounding box center [354, 217] width 248 height 321
click at [356, 58] on div "Menu sections Let Your Vegetables On Talabat And Your Meat On Abu Setta 19 Abos…" at bounding box center [354, 217] width 248 height 321
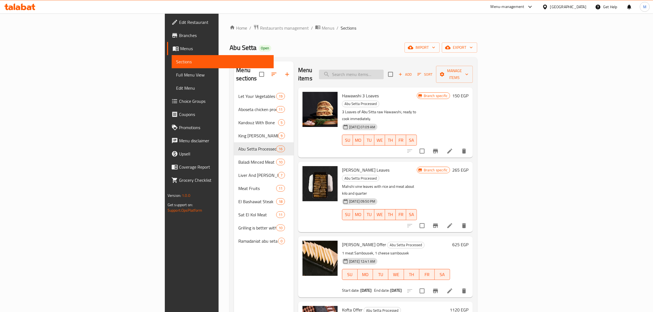
click at [384, 70] on input "search" at bounding box center [351, 75] width 65 height 10
paste input "عرض التوفير"
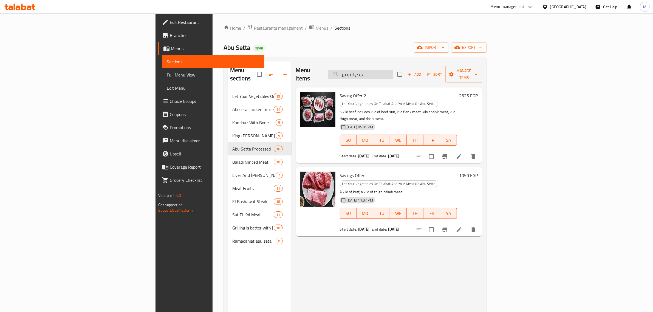
click at [393, 70] on input "عرض التوفير" at bounding box center [360, 75] width 65 height 10
paste input "كيلو كتف مع كيلو من الفخده"
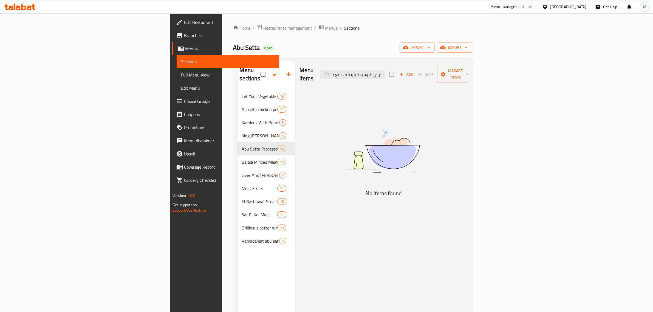
type input "عرض التوفير كيلو كتف مع كيلو من الفخده"
click at [403, 73] on icon "button" at bounding box center [401, 74] width 3 height 3
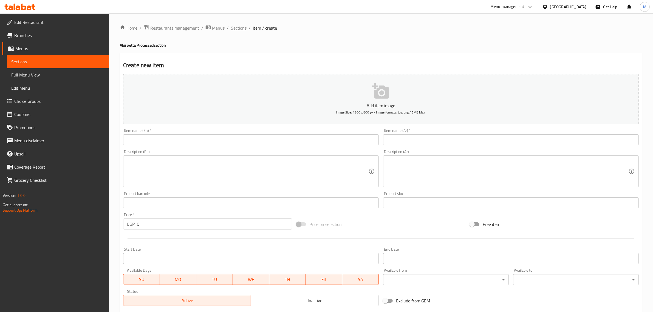
click at [232, 28] on span "Sections" at bounding box center [239, 28] width 16 height 7
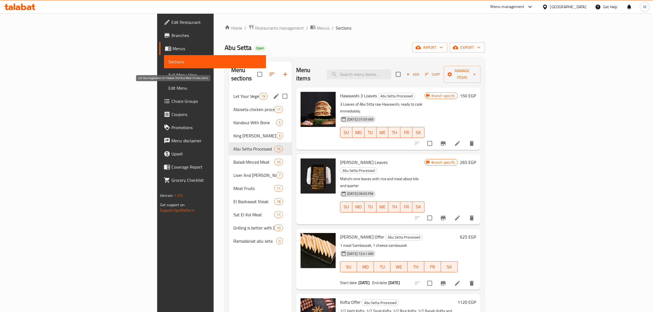
click at [233, 93] on span "Let Your Vegetables On Talabat And Your Meat On Abu Setta" at bounding box center [246, 96] width 26 height 7
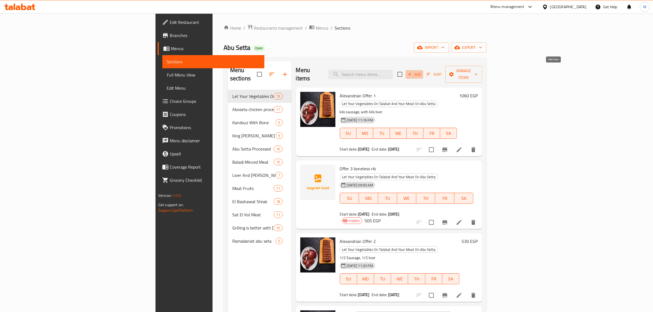
click at [422, 72] on span "Add" at bounding box center [414, 74] width 15 height 6
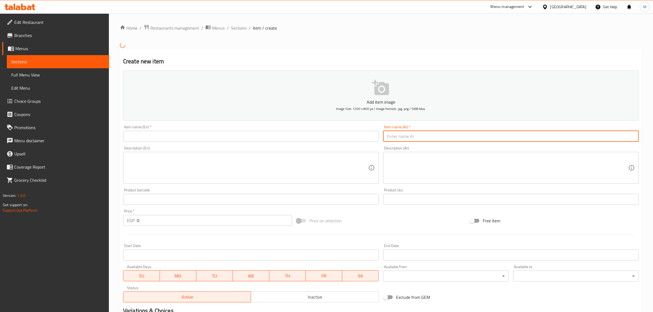
click at [455, 141] on input "text" at bounding box center [511, 136] width 256 height 11
paste input "عرض التوفير كيلو كتف مع كيلو من الفخده"
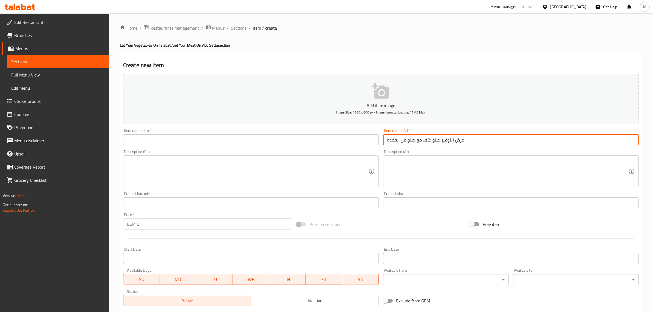
type input "عرض التوفير كيلو كتف مع كيلو من الفخده"
click at [314, 138] on input "text" at bounding box center [251, 139] width 256 height 11
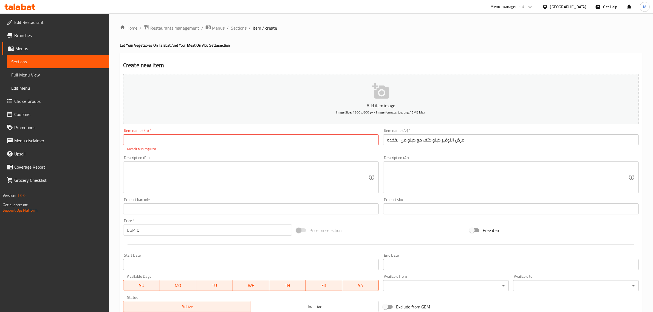
click at [181, 140] on input "text" at bounding box center [251, 139] width 256 height 11
paste input "Savings offer: 1 kg shoulder with 1 kg thigh"
click at [152, 139] on input "Savings offer: 1 kg shoulder with 1 kg thigh" at bounding box center [251, 139] width 256 height 11
type input "Savings offer 1 kg shoulder with 1 kg thigh"
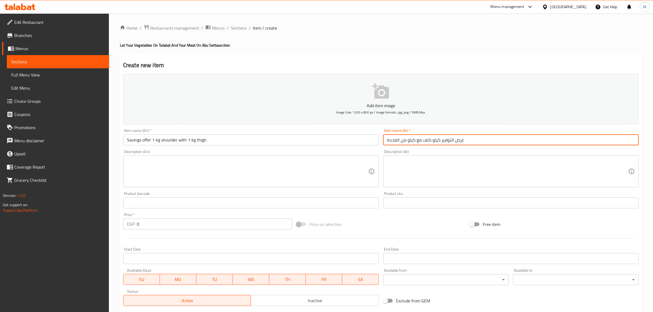
drag, startPoint x: 440, startPoint y: 141, endPoint x: 378, endPoint y: 138, distance: 61.8
click at [378, 138] on div "Add item image Image Size: 1200 x 800 px / Image formats: jpg, png / 5MB Max. I…" at bounding box center [381, 190] width 520 height 236
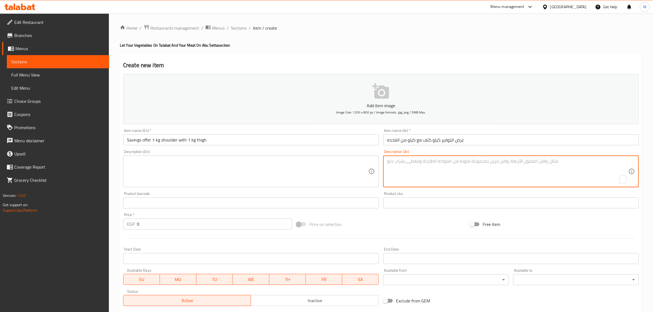
click at [536, 176] on textarea "To enrich screen reader interactions, please activate Accessibility in Grammarl…" at bounding box center [507, 172] width 241 height 26
paste textarea "كيلو كتف مع كيلو من الفخده"
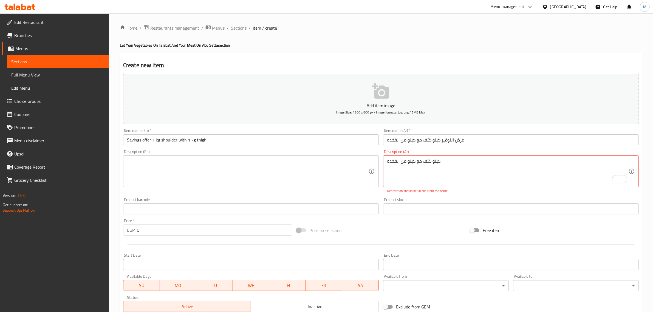
click at [404, 162] on textarea "كيلو كتف مع كيلو من الفخده" at bounding box center [507, 172] width 241 height 26
paste textarea "عبات كندوز من أعلى الفخذ"
type textarea "كيلو كتف مع كيلو مكعبات كندوز من أعلى الفخذ الفخده"
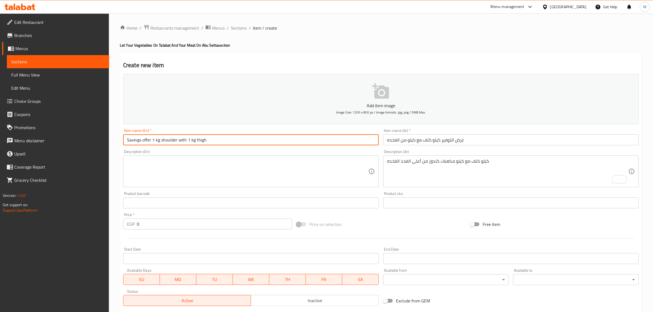
drag, startPoint x: 153, startPoint y: 140, endPoint x: 165, endPoint y: 140, distance: 12.1
click at [165, 140] on input "Savings offer 1 kg shoulder with 1 kg thigh" at bounding box center [251, 139] width 256 height 11
click at [154, 141] on input "Savings offer 1 kg shoulder with 1 kg thigh" at bounding box center [251, 139] width 256 height 11
drag, startPoint x: 152, startPoint y: 141, endPoint x: 232, endPoint y: 148, distance: 79.9
click at [232, 148] on div "Add item image Image Size: 1200 x 800 px / Image formats: jpg, png / 5MB Max. I…" at bounding box center [381, 190] width 520 height 236
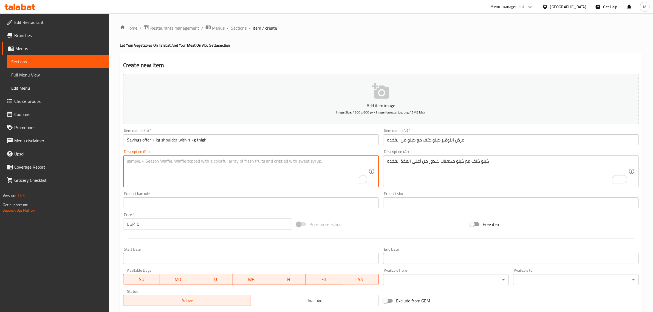
click at [205, 161] on textarea "To enrich screen reader interactions, please activate Accessibility in Grammarl…" at bounding box center [247, 172] width 241 height 26
paste textarea "1 kg shoulder with 1 kg thigh"
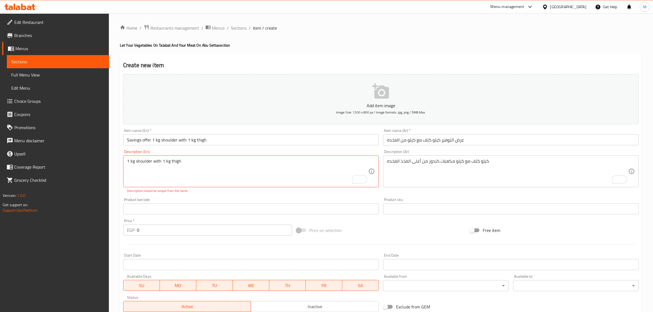
click at [176, 162] on textarea "1 kg shoulder with 1 kg thigh" at bounding box center [247, 172] width 241 height 26
paste textarea "Kandouz Cubes Of Topside The Thigh"
click at [255, 165] on textarea "1 kg shoulder with 1 kg Kandouz Cubes Of Topside The Thigh" at bounding box center [247, 172] width 241 height 26
type textarea "1 kg shoulder with 1 kg Kandouz Cubes Of Topside The Thigh"
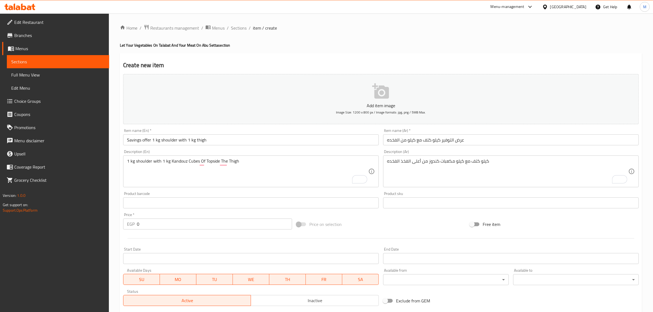
click at [406, 158] on div "كيلو كتف مع كيلو مكعبات كندوز من أعلى الفخذ الفخده Description (Ar)" at bounding box center [511, 172] width 256 height 32
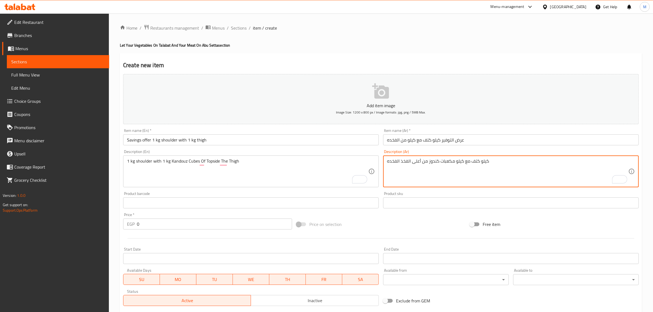
click at [407, 160] on textarea "كيلو كتف مع كيلو مكعبات كندوز من أعلى الفخذ الفخده" at bounding box center [507, 172] width 241 height 26
click at [400, 168] on textarea "كيلو كتف مع كيلو مكعبات كندوز من أعلى الفخده" at bounding box center [507, 172] width 241 height 26
type textarea "كيلو كتف مع كيلو مكعبات كندوز من أعلى الفخده"
click at [379, 64] on h2 "Create new item" at bounding box center [381, 65] width 516 height 8
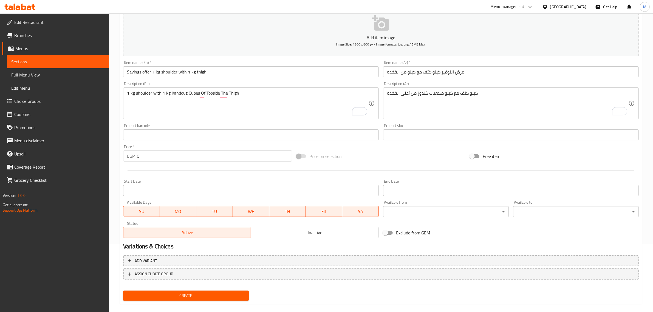
scroll to position [69, 0]
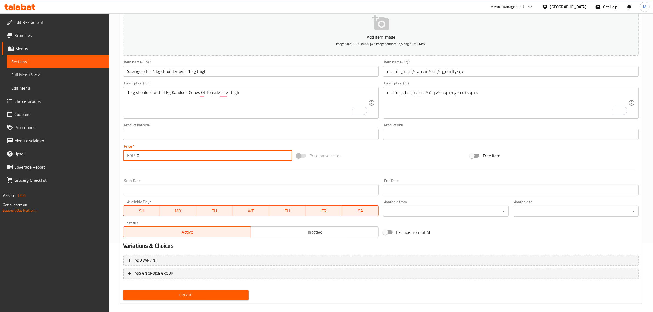
drag, startPoint x: 157, startPoint y: 156, endPoint x: 104, endPoint y: 146, distance: 53.6
click at [104, 146] on div "Edit Restaurant Branches Menus Sections Full Menu View Edit Menu Choice Groups …" at bounding box center [326, 132] width 653 height 374
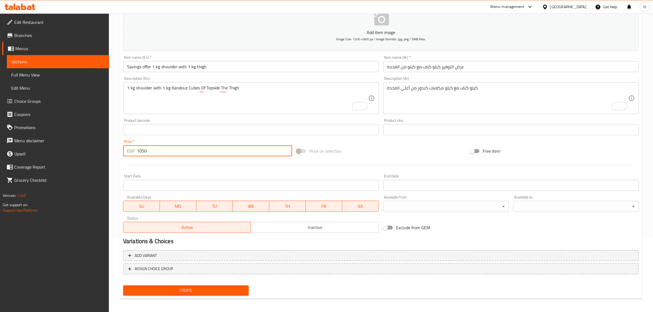
scroll to position [74, 0]
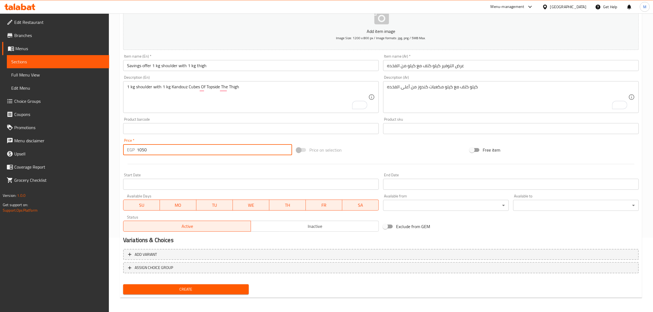
type input "1050"
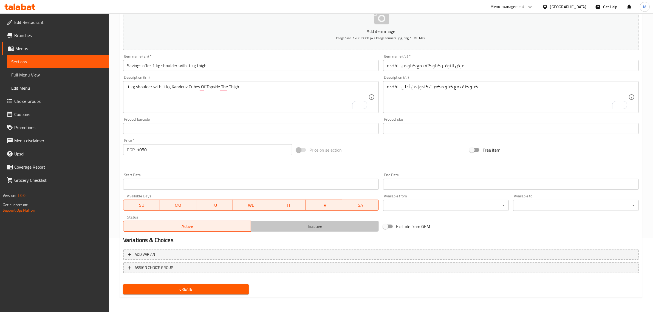
click at [305, 227] on span "Inactive" at bounding box center [314, 226] width 123 height 8
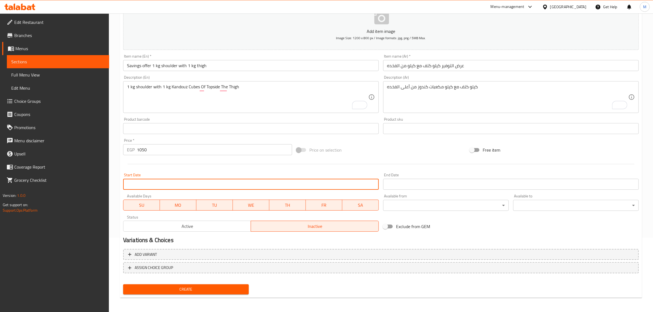
click at [287, 184] on input "Start Date" at bounding box center [251, 184] width 256 height 11
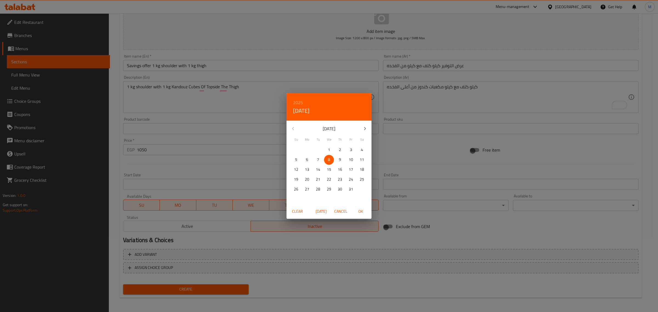
click at [319, 210] on span "Today" at bounding box center [321, 211] width 13 height 7
click at [363, 213] on span "OK" at bounding box center [360, 211] width 13 height 7
type input "[DATE]"
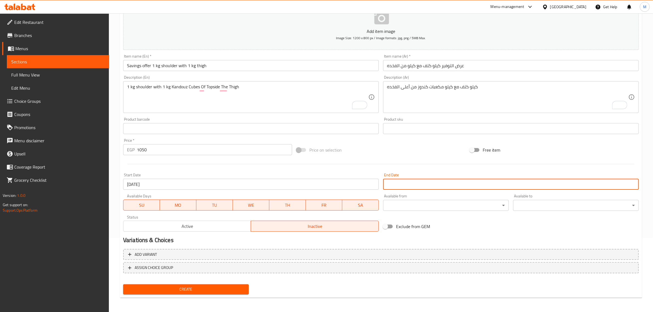
click at [436, 187] on input "Start Date" at bounding box center [511, 184] width 256 height 11
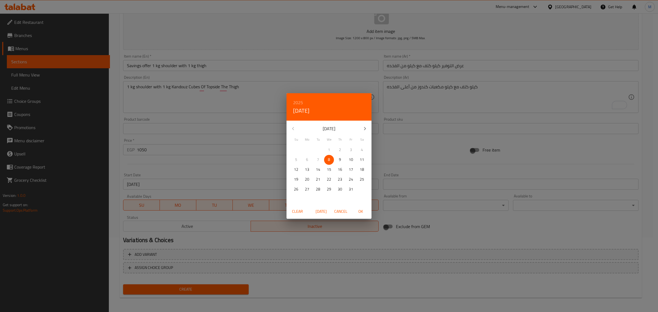
click at [364, 124] on button "button" at bounding box center [365, 128] width 13 height 13
click at [295, 198] on p "30" at bounding box center [296, 199] width 4 height 7
click at [361, 212] on span "OK" at bounding box center [360, 211] width 13 height 7
type input "[DATE]"
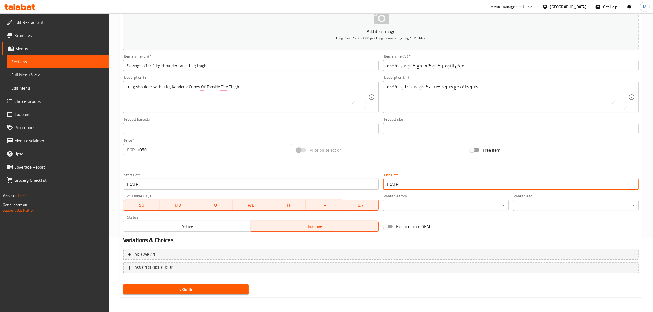
click at [396, 149] on div "Price on selection" at bounding box center [380, 150] width 173 height 15
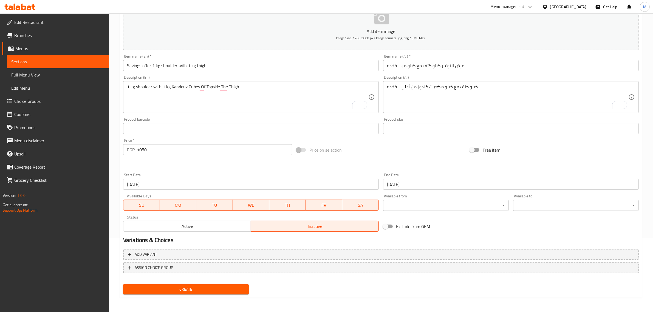
click at [213, 286] on span "Create" at bounding box center [186, 289] width 117 height 7
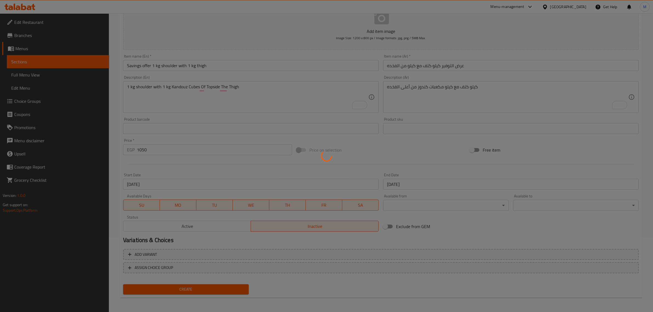
type input "0"
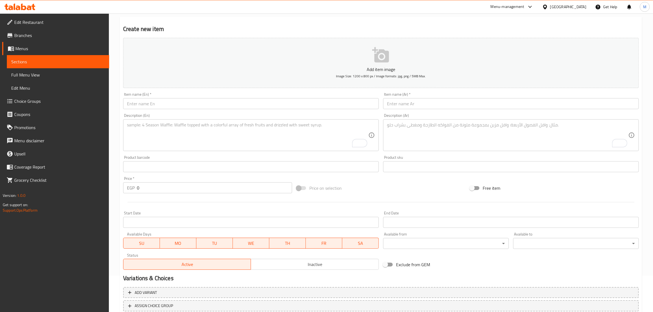
scroll to position [0, 0]
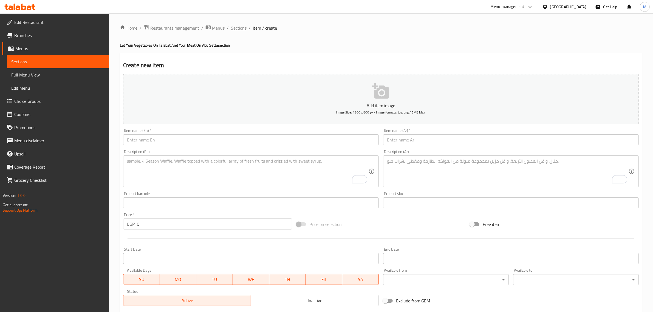
click at [239, 31] on span "Sections" at bounding box center [239, 28] width 16 height 7
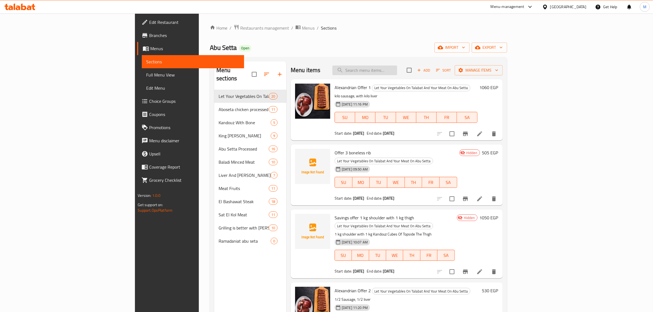
click at [394, 72] on input "search" at bounding box center [365, 71] width 65 height 10
paste input "عرض الموسم"
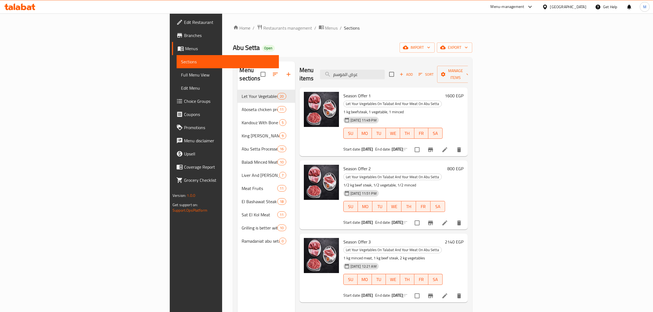
type input "عرض الموسم"
click at [453, 145] on li at bounding box center [444, 150] width 15 height 10
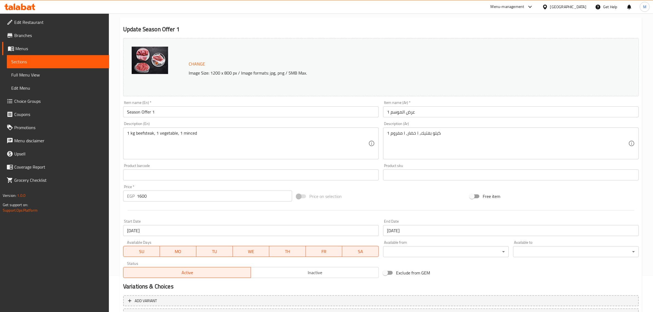
scroll to position [83, 0]
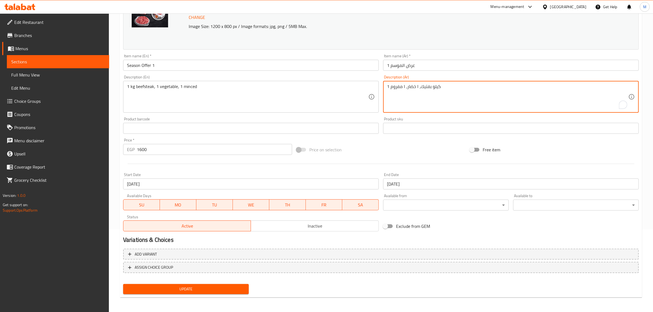
click at [404, 86] on textarea "1 كيلو بفتيك، ١ خضار، ١ مفروم" at bounding box center [507, 97] width 241 height 26
paste textarea "كيلو بُفتيك كيلو مفروم كيلو خضار"
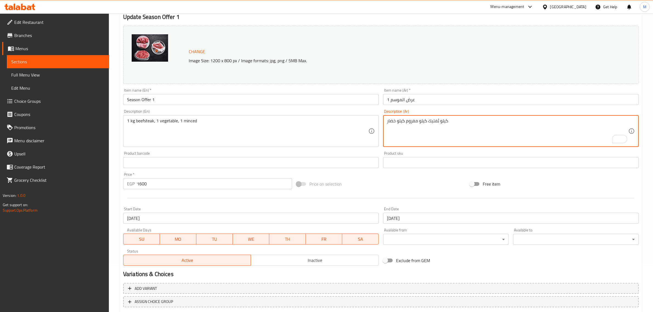
type textarea "كيلو بُفتيك كيلو مفروم كيلو خضار"
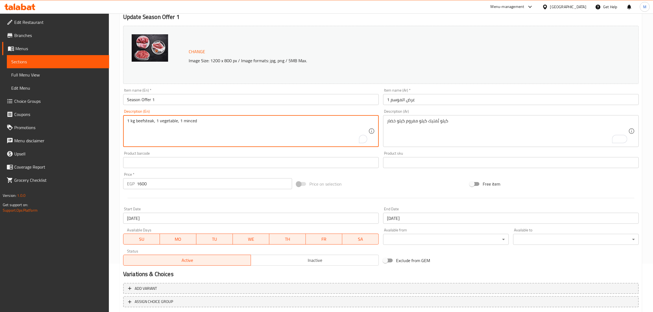
click at [170, 122] on textarea "1 kg beefsteak, 1 vegetable, 1 minced" at bounding box center [247, 131] width 241 height 26
paste textarea "Kandouz Cubes For Vegetables"
type textarea "1 kg beefsteak, 1 Kandouz Cubes For Vegetables , 1 minced"
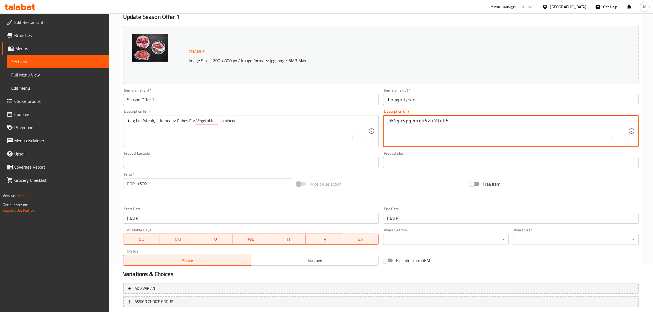
click at [391, 121] on textarea "كيلو بُفتيك كيلو مفروم كيلو خضار" at bounding box center [507, 131] width 241 height 26
paste textarea "مكعبات كندوز للخضراوات"
click at [464, 121] on textarea "كيلو بُفتيك كيلو مفروم كيلو مكعبات كندوز للخضراوات" at bounding box center [507, 131] width 241 height 26
click at [442, 122] on textarea "كيلو بُفتيك، كيلو مفروم كيلو مكعبات كندوز للخضراوات" at bounding box center [507, 131] width 241 height 26
type textarea "كيلو بُفتيك، كيلو مفروم، كيلو مكعبات كندوز للخضراوات"
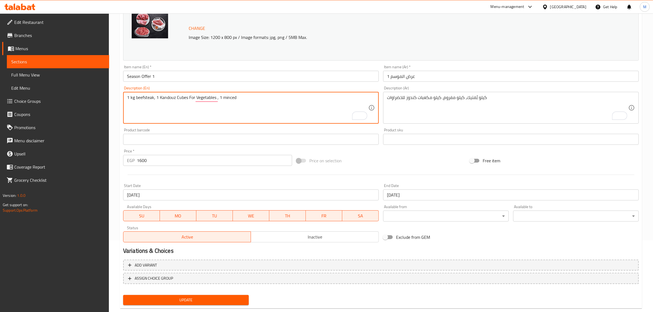
scroll to position [83, 0]
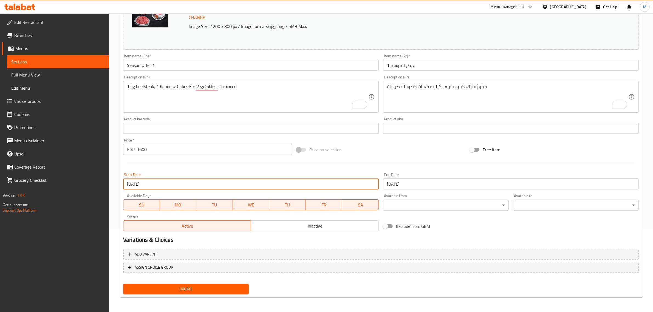
click at [325, 185] on input "[DATE]" at bounding box center [251, 184] width 256 height 11
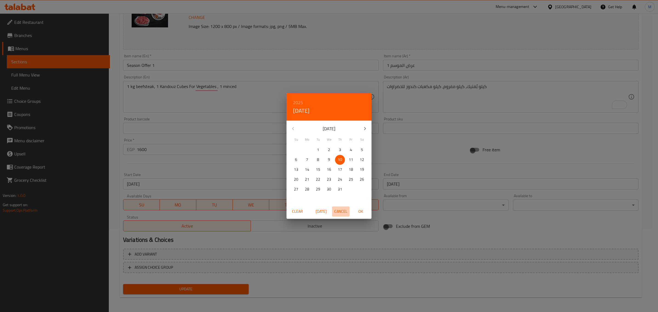
click at [336, 212] on span "Cancel" at bounding box center [340, 211] width 13 height 7
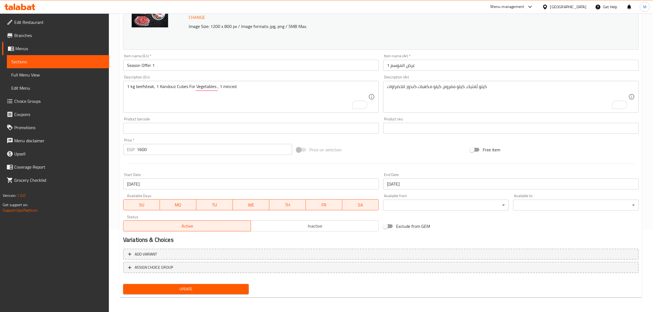
click at [354, 183] on input "[DATE]" at bounding box center [251, 184] width 256 height 11
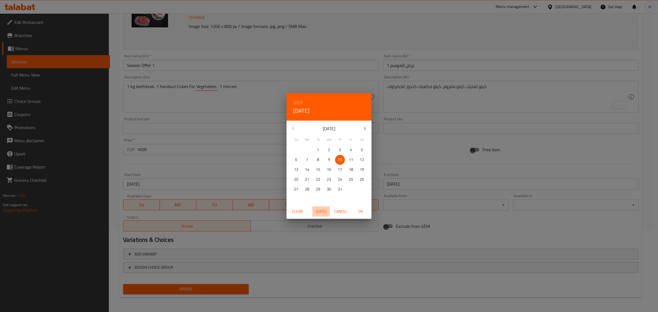
click at [321, 210] on span "Today" at bounding box center [321, 211] width 13 height 7
click at [358, 212] on span "OK" at bounding box center [360, 211] width 13 height 7
type input "[DATE]"
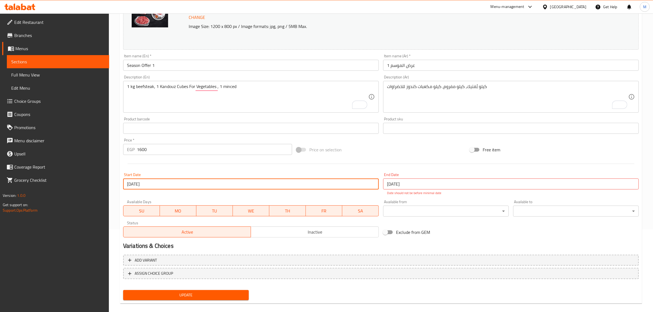
click at [411, 188] on input "[DATE]" at bounding box center [511, 184] width 256 height 11
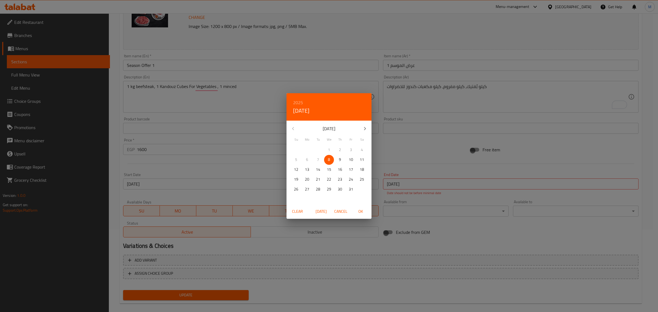
click at [365, 128] on icon "button" at bounding box center [365, 128] width 2 height 3
click at [294, 198] on p "30" at bounding box center [296, 199] width 4 height 7
click at [364, 211] on span "OK" at bounding box center [360, 211] width 13 height 7
type input "[DATE]"
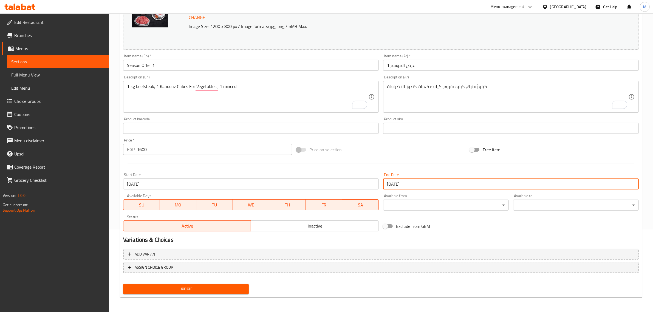
click at [327, 224] on span "Inactive" at bounding box center [314, 226] width 123 height 8
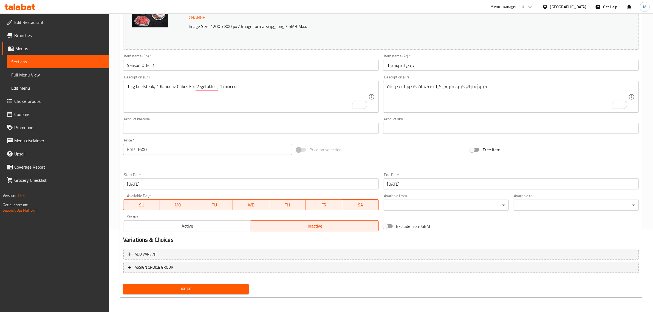
click at [198, 287] on span "Update" at bounding box center [186, 289] width 117 height 7
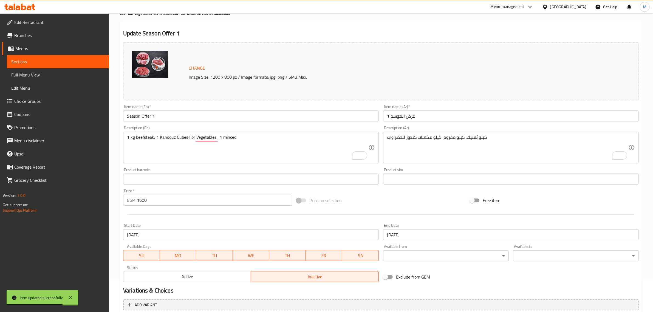
scroll to position [0, 0]
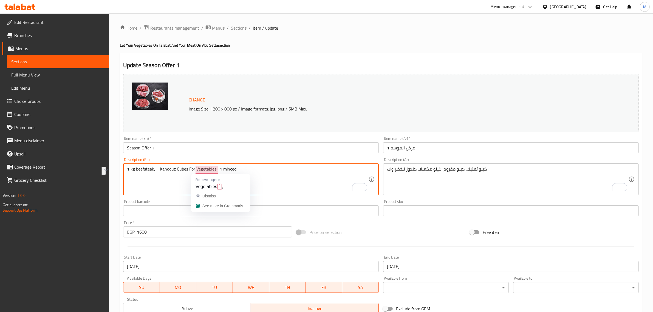
drag, startPoint x: 159, startPoint y: 171, endPoint x: 215, endPoint y: 168, distance: 56.0
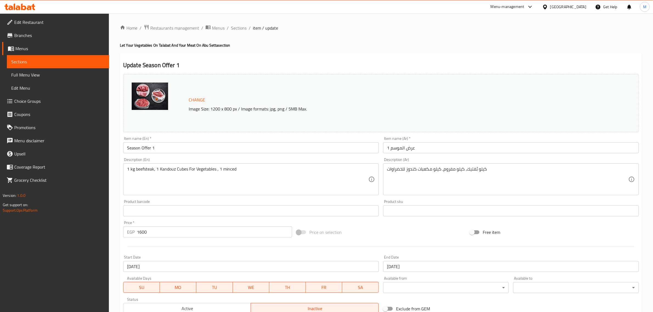
click at [66, 64] on span "Sections" at bounding box center [58, 61] width 94 height 7
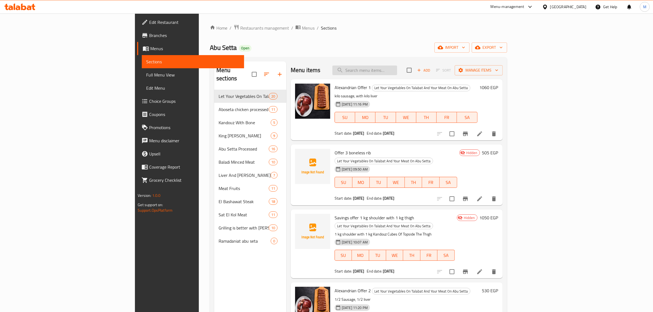
click at [397, 66] on input "search" at bounding box center [365, 71] width 65 height 10
paste input "مكعبات كندوز للخضراوات"
type input "مكعبات كندوز للخضراوات"
paste input "عرض الموسم ١"
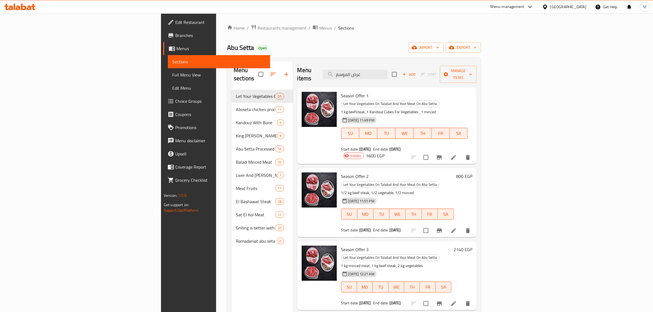
type input "عرض الموسم"
click at [457, 227] on icon at bounding box center [453, 230] width 7 height 7
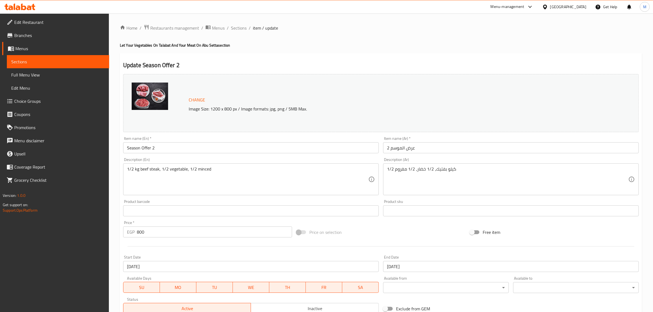
click at [347, 51] on div "Home / Restaurants management / Menus / Sections / item / update Let Your Veget…" at bounding box center [381, 204] width 522 height 360
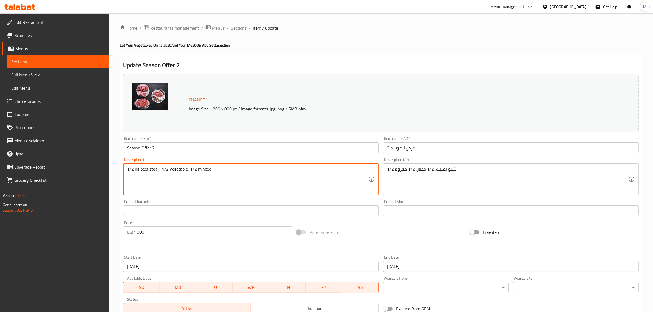
click at [176, 172] on textarea "1/2 kg beef steak, 1/2 vegetable, 1/2 minced" at bounding box center [247, 180] width 241 height 26
paste textarea "Kandouz Cubes For Vegetables"
type textarea "1/2 kg beef steak, 1/2 [PERSON_NAME] Cubes For Vegetables, 1/2 minced"
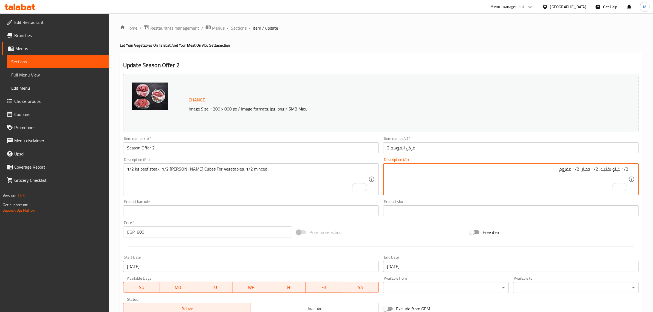
click at [533, 178] on textarea "1/2 كيلو بفتيك، 1/2 خضار، 1/2 مفروم" at bounding box center [507, 180] width 241 height 26
click at [588, 170] on textarea "1/2 كيلو بفتيك، 1/2 خضار، 1/2 مفروم" at bounding box center [507, 180] width 241 height 26
paste textarea "مكعبات كندوز للخضراوات"
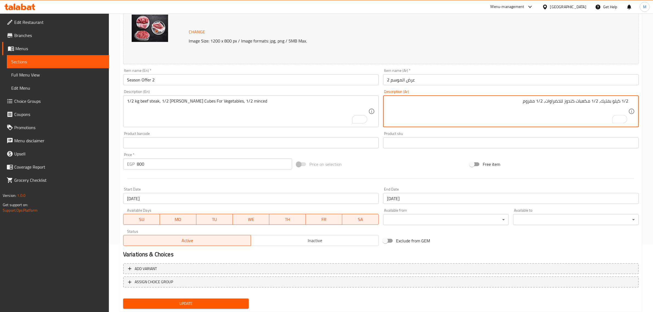
scroll to position [69, 0]
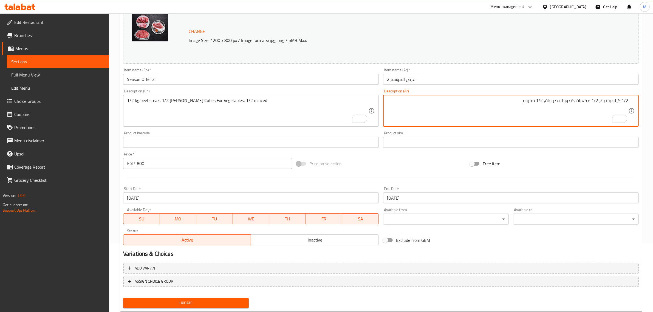
type textarea "1/2 كيلو بفتيك، 1/2 مكعبات كندوز للخضراوات، 1/2 مفروم"
click at [334, 241] on span "Inactive" at bounding box center [314, 240] width 123 height 8
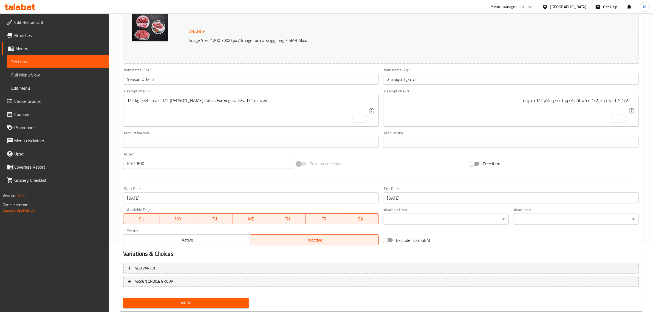
click at [239, 202] on input "[DATE]" at bounding box center [251, 198] width 256 height 11
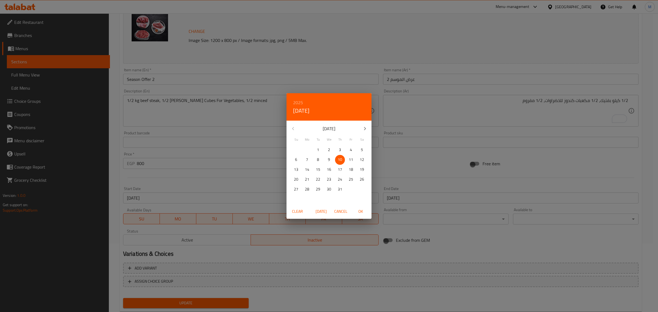
click at [320, 213] on span "Today" at bounding box center [321, 211] width 13 height 7
click at [362, 213] on span "OK" at bounding box center [360, 211] width 13 height 7
type input "[DATE]"
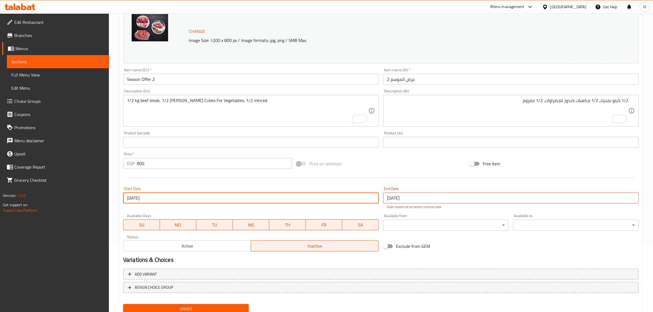
click at [448, 198] on input "[DATE]" at bounding box center [511, 198] width 256 height 11
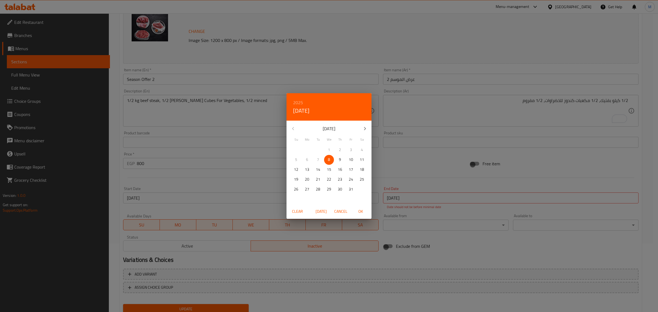
click at [369, 126] on button "button" at bounding box center [365, 128] width 13 height 13
click at [297, 198] on p "30" at bounding box center [296, 199] width 4 height 7
click at [358, 210] on span "OK" at bounding box center [360, 211] width 13 height 7
type input "[DATE]"
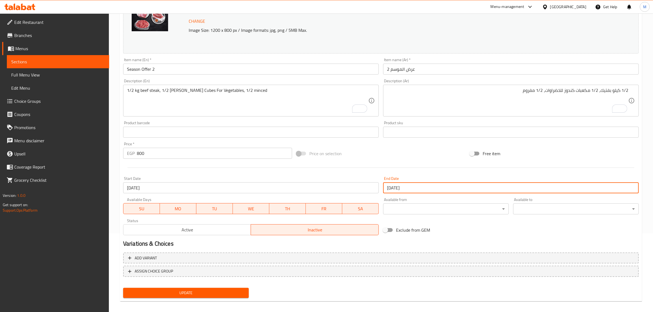
scroll to position [83, 0]
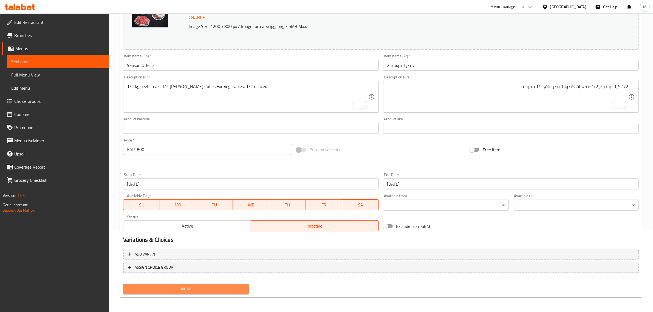
click at [207, 286] on span "Update" at bounding box center [186, 289] width 117 height 7
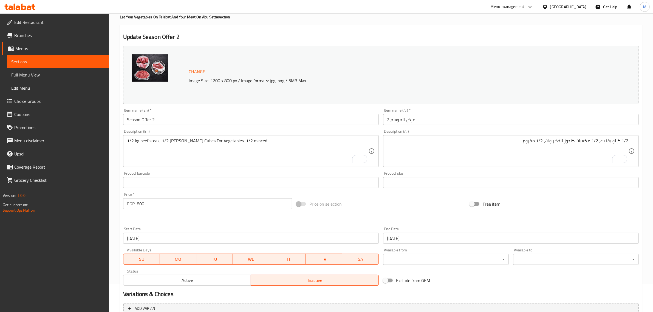
scroll to position [0, 0]
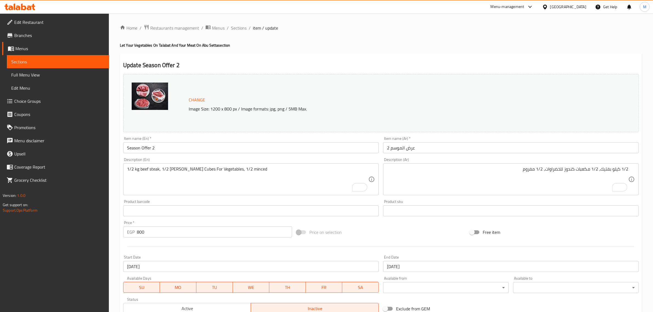
drag, startPoint x: 241, startPoint y: 29, endPoint x: 263, endPoint y: 41, distance: 24.9
click at [241, 29] on span "Sections" at bounding box center [239, 28] width 16 height 7
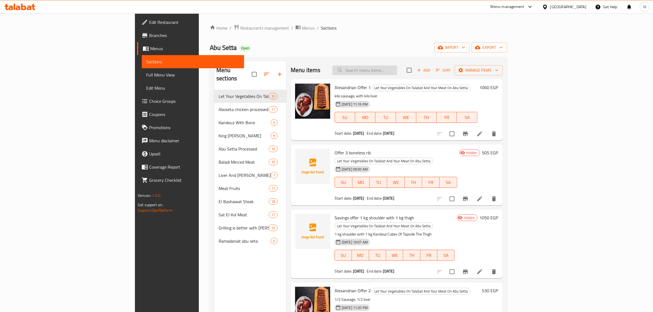
click at [397, 73] on input "search" at bounding box center [365, 71] width 65 height 10
type input "ه"
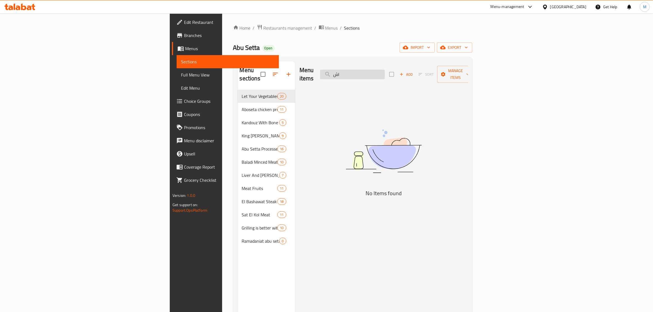
type input "ا"
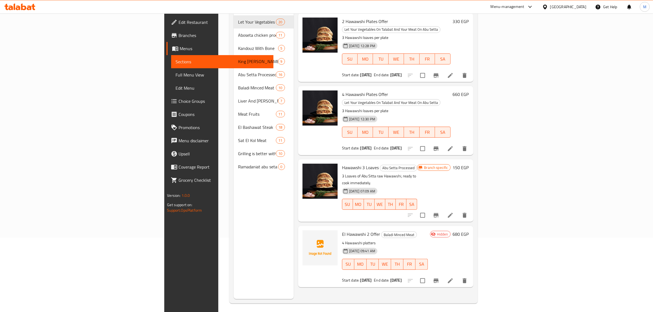
scroll to position [77, 0]
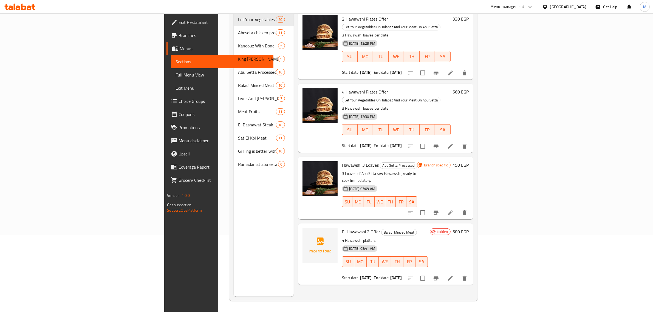
type input "حواوش"
click at [342, 228] on span "El Hawawshi 2 Offer" at bounding box center [361, 232] width 38 height 8
copy h6 "El Hawawshi 2 Offer"
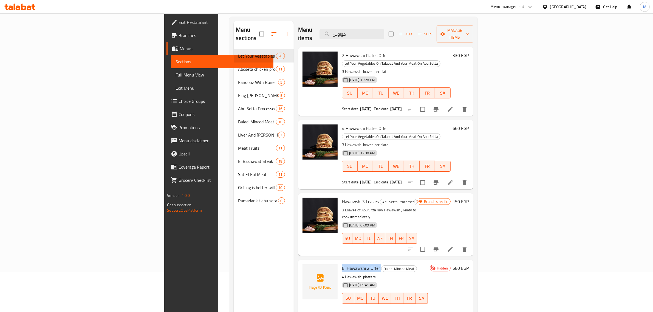
scroll to position [0, 0]
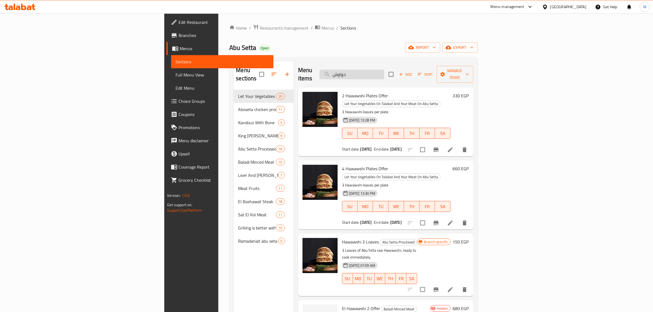
click at [384, 70] on input "حواوش" at bounding box center [352, 75] width 65 height 10
click at [367, 43] on div "Abu Setta Open import export" at bounding box center [353, 48] width 248 height 10
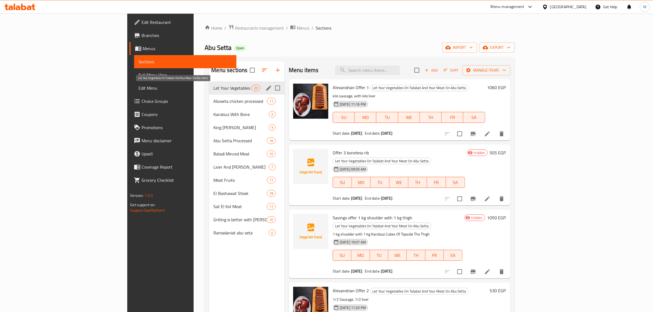
click at [213, 88] on span "Let Your Vegetables On Talabat And Your Meat On Abu Setta" at bounding box center [232, 88] width 38 height 7
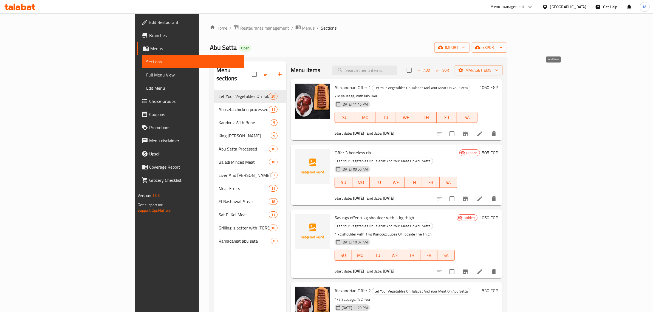
click at [422, 72] on icon "button" at bounding box center [419, 70] width 5 height 5
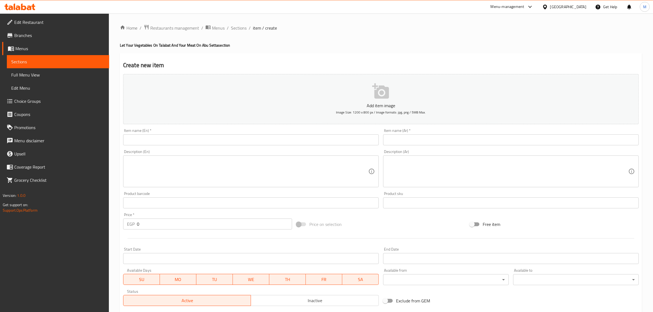
click at [259, 144] on input "text" at bounding box center [251, 139] width 256 height 11
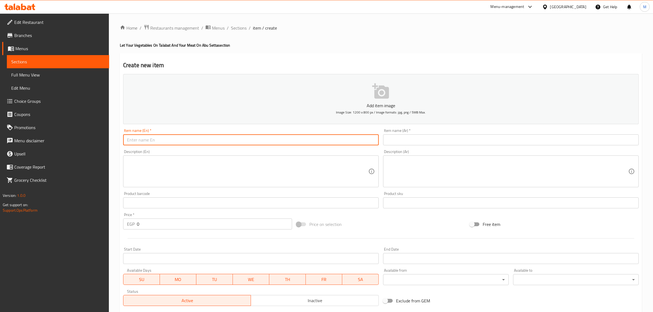
paste input "El Hawawshi 2 Offer"
click at [151, 142] on input "El Hawawshi 2 Offer" at bounding box center [251, 139] width 256 height 11
type input "El Hawawshi 1 Offer"
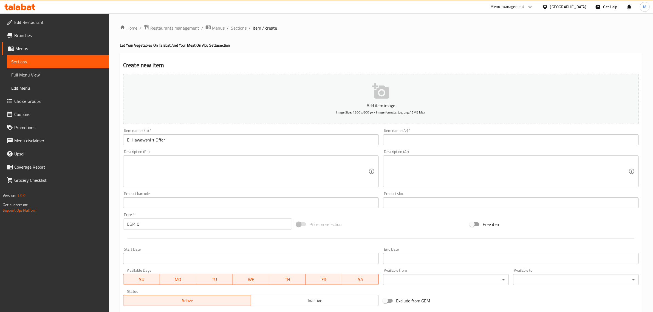
click at [419, 137] on input "text" at bounding box center [511, 139] width 256 height 11
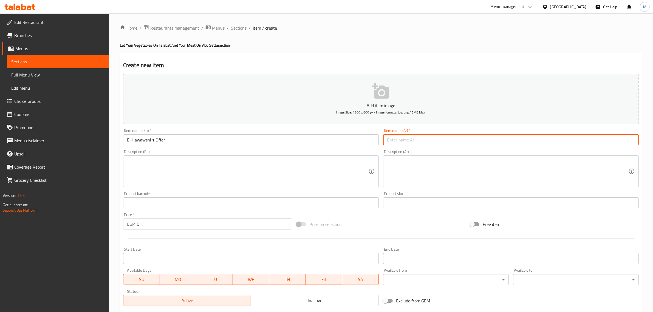
paste input "عرض الحواوشي ١ ٢ حواوشي"
drag, startPoint x: 405, startPoint y: 142, endPoint x: 398, endPoint y: 143, distance: 7.5
click at [398, 143] on input "عرض الحواوشي ١ ٢ حواوشي" at bounding box center [511, 139] width 256 height 11
click at [406, 140] on input "عرض الحواوشي ١ ٢ حواوشي" at bounding box center [511, 139] width 256 height 11
drag, startPoint x: 406, startPoint y: 140, endPoint x: 388, endPoint y: 142, distance: 18.1
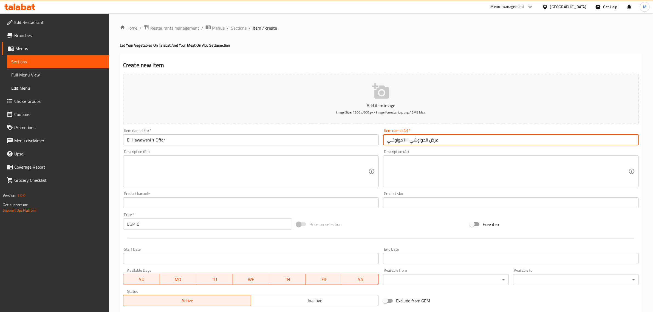
click at [388, 142] on input "عرض الحواوشي ١ ٢ حواوشي" at bounding box center [511, 139] width 256 height 11
click at [391, 140] on input "عرض الحواوشي ١ ٢ حواوشي" at bounding box center [511, 139] width 256 height 11
click at [386, 141] on input "عرض الحواوشي ١ ٢" at bounding box center [511, 139] width 256 height 11
type input "عرض الحواوشي ١"
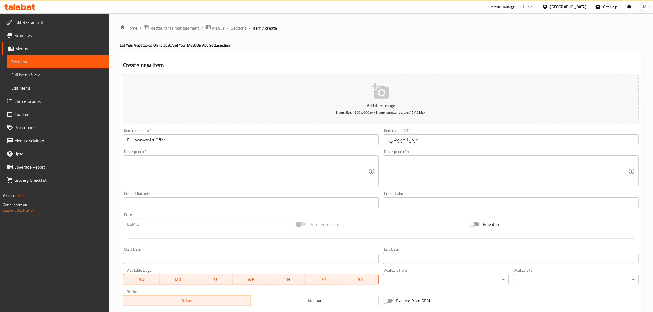
click at [411, 169] on textarea at bounding box center [507, 172] width 241 height 26
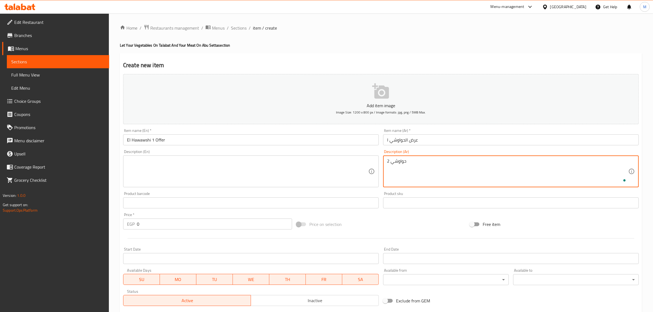
type textarea "2 حواوشي"
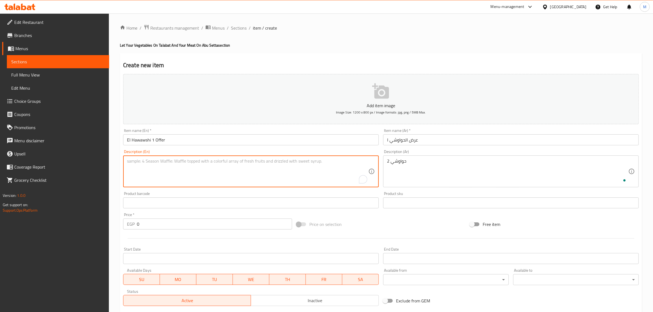
click at [251, 167] on textarea "To enrich screen reader interactions, please activate Accessibility in Grammarl…" at bounding box center [247, 172] width 241 height 26
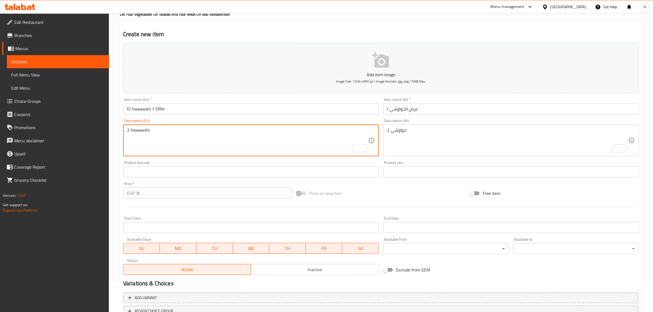
scroll to position [69, 0]
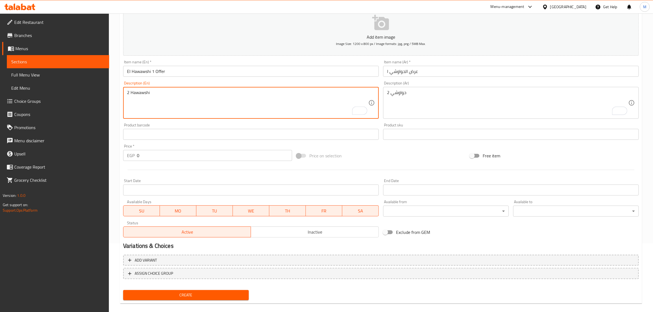
type textarea "2 Hawawshi"
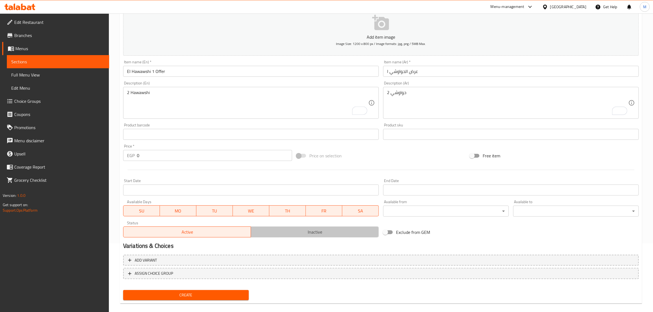
click at [294, 228] on span "Inactive" at bounding box center [314, 232] width 123 height 8
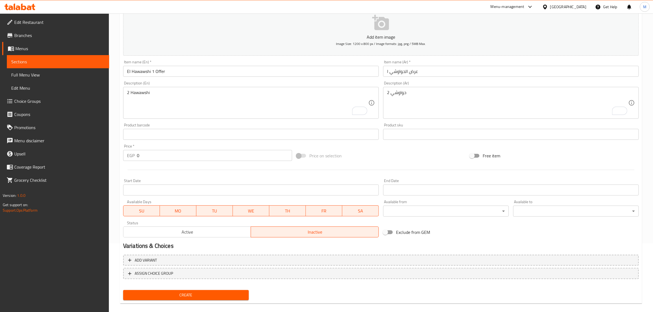
drag, startPoint x: 219, startPoint y: 160, endPoint x: 91, endPoint y: 156, distance: 128.2
click at [91, 156] on div "Edit Restaurant Branches Menus Sections Full Menu View Edit Menu Choice Groups …" at bounding box center [326, 132] width 653 height 374
type input "340"
click at [346, 194] on input "Start Date" at bounding box center [251, 190] width 256 height 11
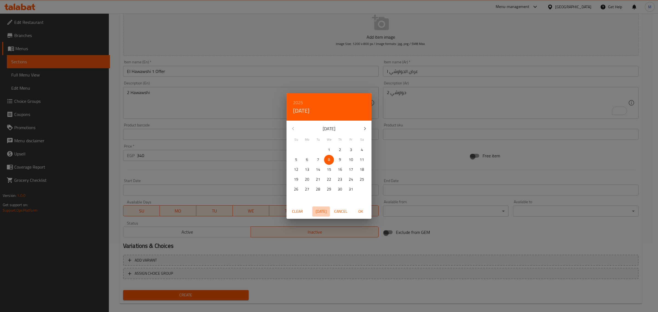
click at [328, 210] on button "Today" at bounding box center [321, 212] width 18 height 10
click at [357, 211] on span "OK" at bounding box center [360, 211] width 13 height 7
type input "[DATE]"
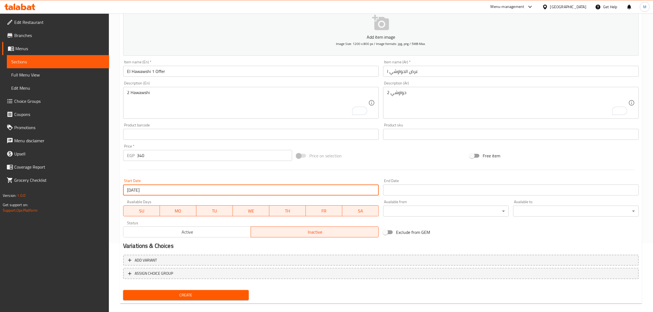
click at [412, 195] on div "End Date End Date" at bounding box center [511, 187] width 260 height 21
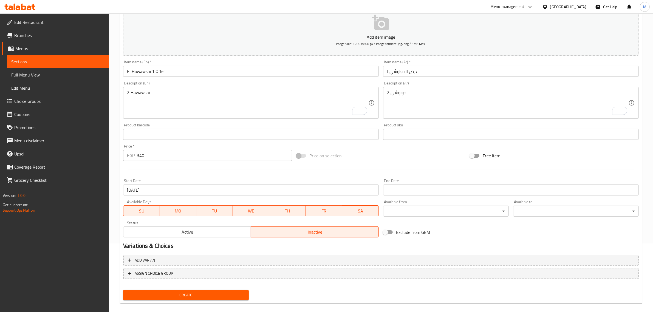
click at [410, 190] on input "Start Date" at bounding box center [511, 190] width 256 height 11
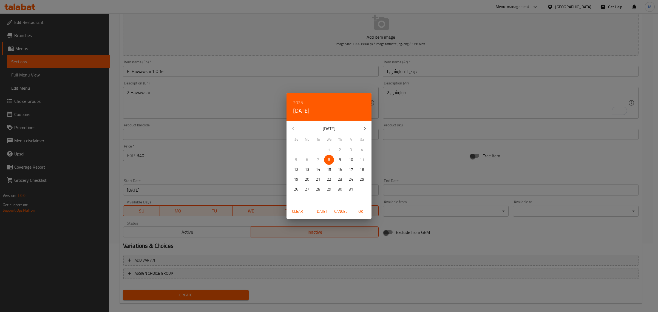
click at [365, 129] on icon "button" at bounding box center [365, 128] width 2 height 3
click at [298, 198] on p "30" at bounding box center [296, 199] width 4 height 7
click at [365, 211] on span "OK" at bounding box center [360, 211] width 13 height 7
type input "[DATE]"
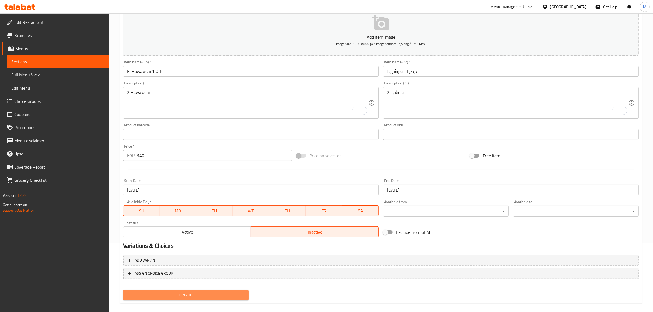
click at [225, 290] on button "Create" at bounding box center [186, 295] width 126 height 10
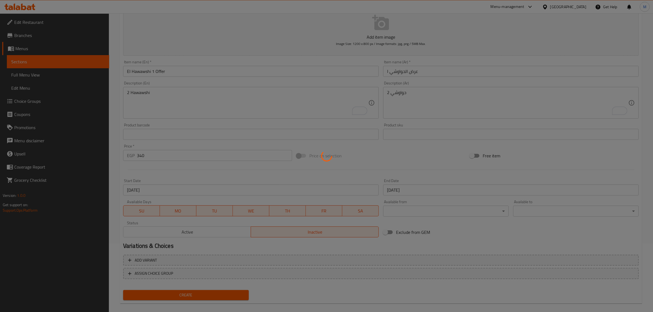
type input "0"
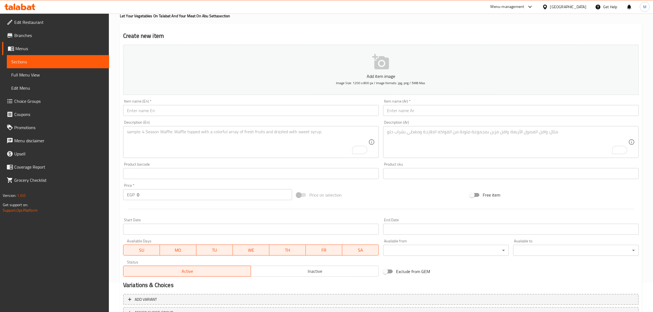
scroll to position [0, 0]
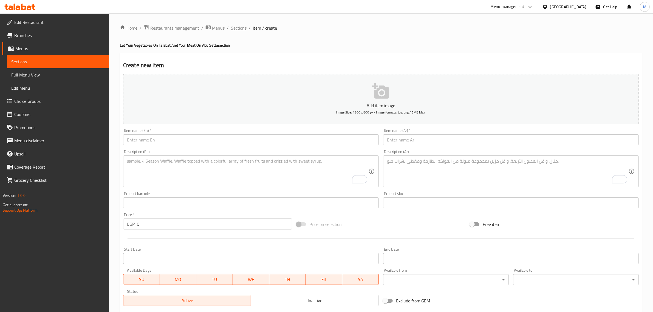
click at [239, 29] on span "Sections" at bounding box center [239, 28] width 16 height 7
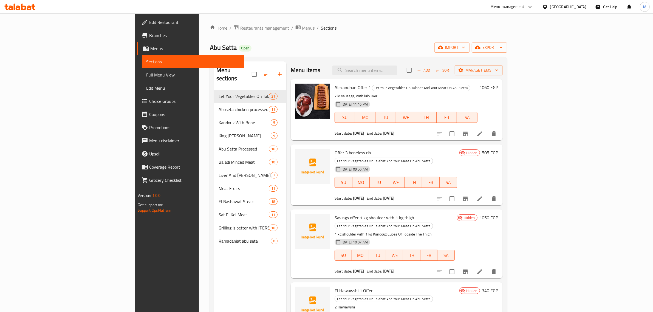
click at [323, 69] on div "Menu items Add Sort Manage items" at bounding box center [397, 70] width 212 height 18
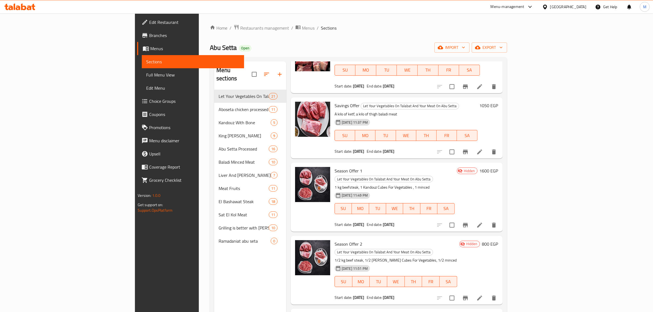
scroll to position [1066, 0]
click at [503, 48] on span "export" at bounding box center [489, 47] width 27 height 7
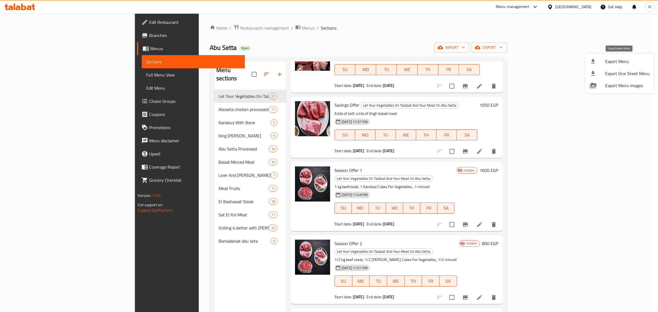
click at [606, 60] on span "Export Menu" at bounding box center [627, 61] width 45 height 7
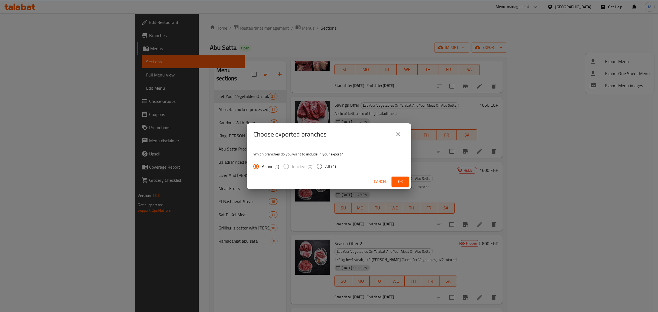
click at [330, 166] on span "All (1)" at bounding box center [330, 166] width 11 height 7
click at [325, 166] on input "All (1)" at bounding box center [320, 167] width 12 height 12
radio input "true"
click at [404, 185] on span "Ok" at bounding box center [400, 181] width 9 height 7
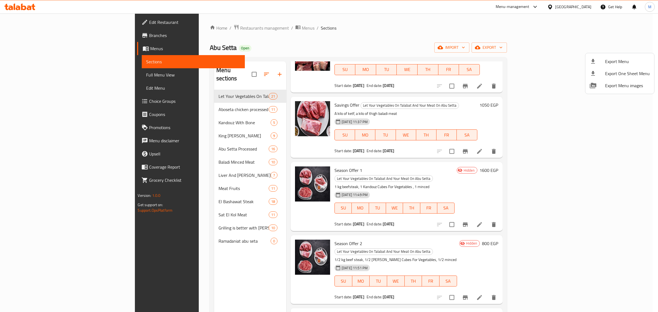
click at [428, 41] on div at bounding box center [329, 156] width 658 height 312
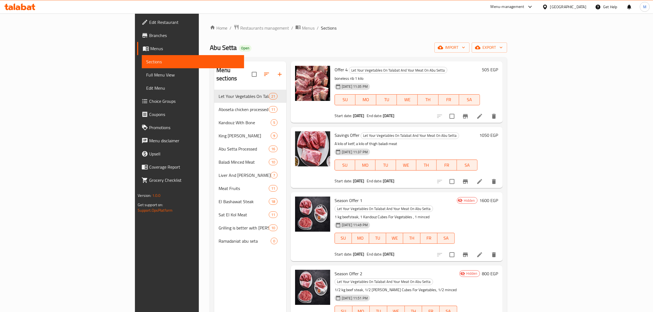
scroll to position [964, 0]
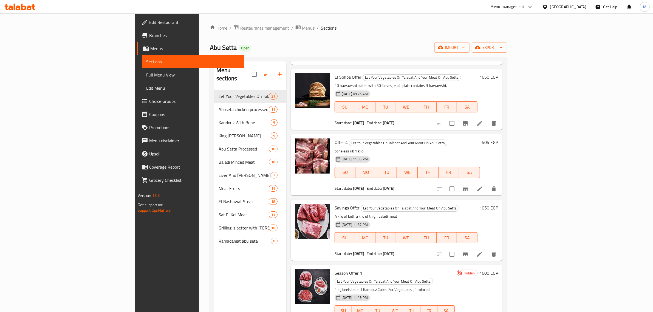
click at [427, 25] on ol "Home / Restaurants management / Menus / Sections" at bounding box center [358, 27] width 297 height 7
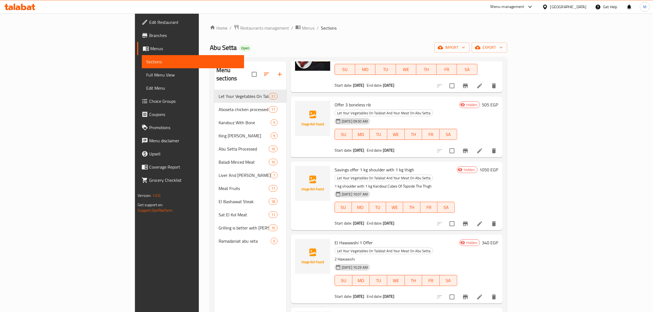
scroll to position [0, 0]
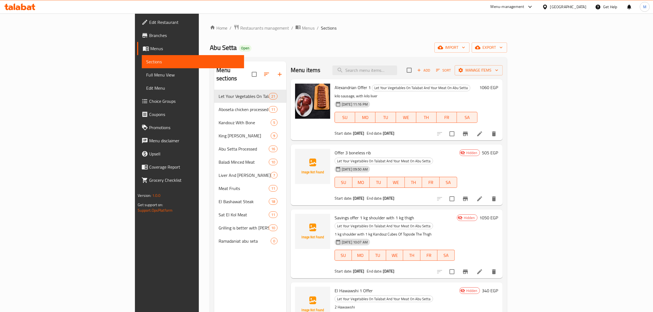
click at [335, 151] on span "Offer 3 boneless rib" at bounding box center [353, 153] width 36 height 8
copy h6 "Offer 3 boneless rib"
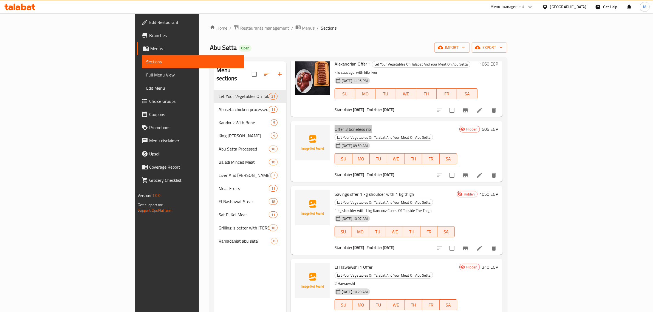
scroll to position [34, 0]
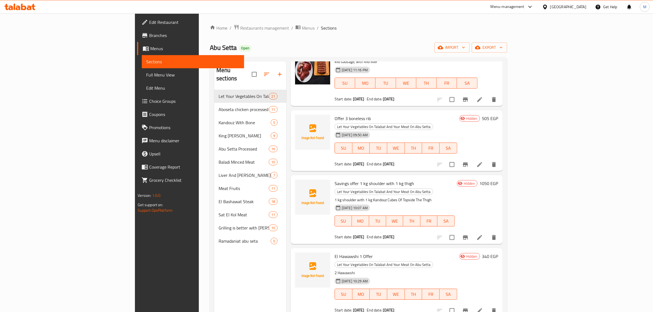
click at [335, 179] on span "Savings offer 1 kg shoulder with 1 kg thigh" at bounding box center [375, 183] width 80 height 8
copy h6 "Savings offer 1 kg shoulder with 1 kg thigh"
click at [418, 202] on div "08-10-2025 10:07 AM SU MO TU WE TH FR SA" at bounding box center [395, 217] width 125 height 30
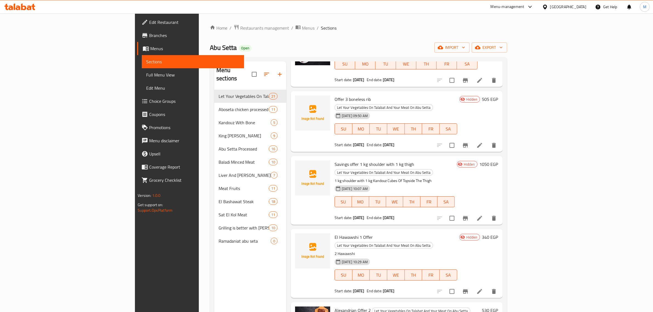
scroll to position [103, 0]
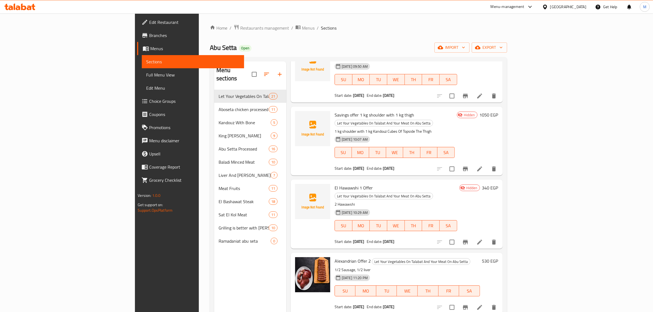
click at [335, 184] on span "El Hawawshi 1 Offer" at bounding box center [354, 188] width 38 height 8
copy h6 "El Hawawshi 1 Offer"
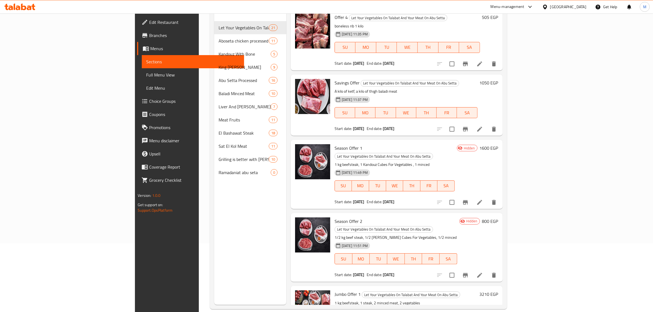
scroll to position [1032, 0]
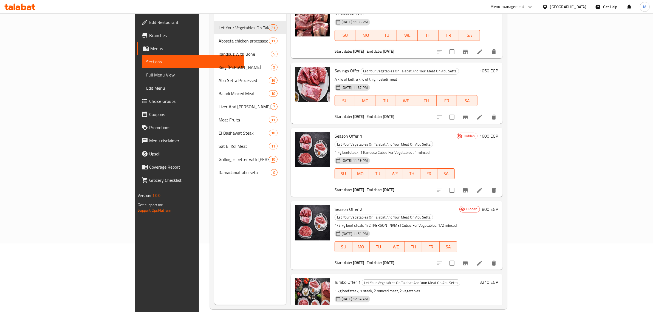
click at [335, 132] on span "Season Offer 1" at bounding box center [349, 136] width 28 height 8
copy h6 "Season Offer 1"
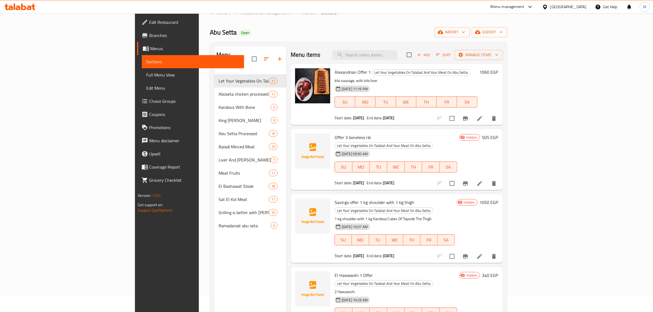
scroll to position [0, 0]
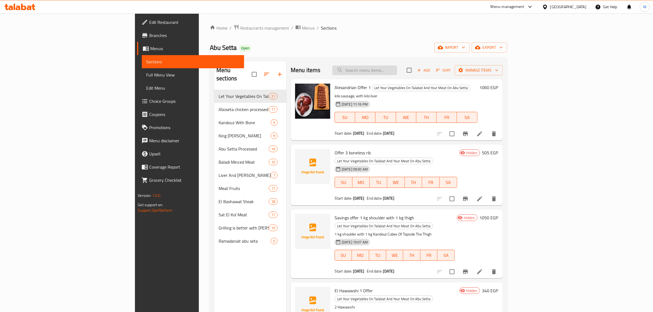
click at [397, 66] on input "search" at bounding box center [365, 71] width 65 height 10
paste input "Offer 2"
type input "Offer 2"
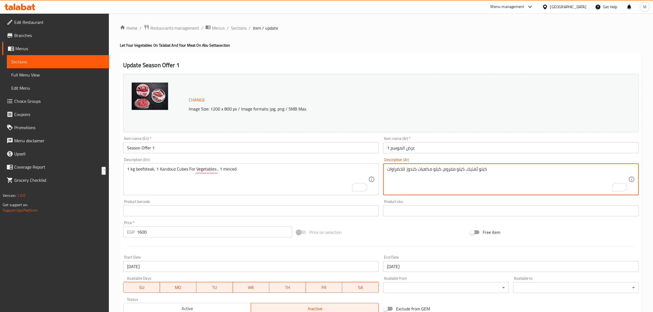
drag, startPoint x: 441, startPoint y: 169, endPoint x: 359, endPoint y: 164, distance: 81.6
click at [464, 171] on textarea "كيلو بُفتيك، كيلو مفروم، كيلو مكعبات كندوز للخضراوات" at bounding box center [507, 180] width 241 height 26
click at [486, 174] on textarea "كيلو بُفتيك، كيلو مفروم، كيلو مكعبات كندوز للخضراوات" at bounding box center [507, 180] width 241 height 26
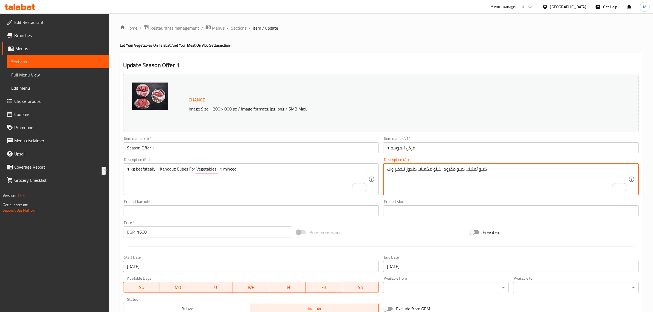
drag, startPoint x: 432, startPoint y: 170, endPoint x: 385, endPoint y: 166, distance: 47.6
click at [385, 166] on div "كيلو بُفتيك، كيلو مفروم، كيلو مكعبات كندوز للخضراوات Description (Ar)" at bounding box center [511, 180] width 256 height 32
click at [424, 181] on textarea "كيلو بُفتيك، كيلو مفروم، كيلو مكعبات كندوز للخضراوات" at bounding box center [507, 180] width 241 height 26
click at [454, 171] on textarea "كيلو بُفتيك، كيلو مفروم، كيلو مكعبات كندوز للخضراوات" at bounding box center [507, 180] width 241 height 26
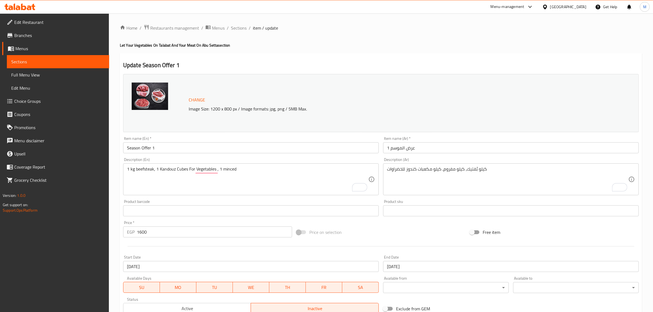
click at [68, 32] on span "Branches" at bounding box center [59, 35] width 91 height 7
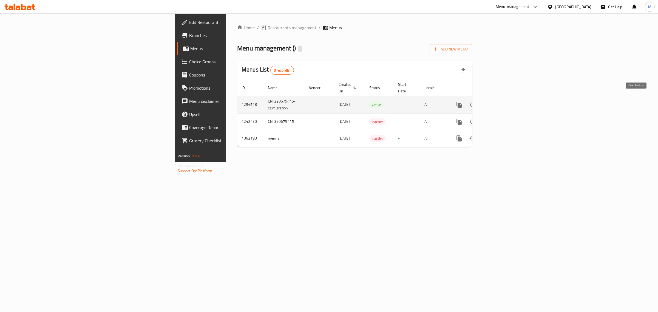
click at [502, 102] on icon "enhanced table" at bounding box center [499, 105] width 7 height 7
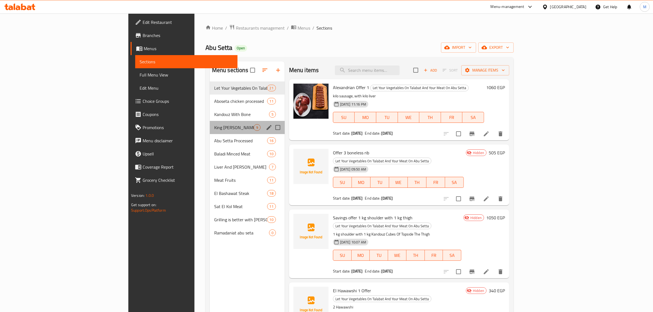
click at [210, 132] on div "King Lamb 9" at bounding box center [247, 127] width 75 height 13
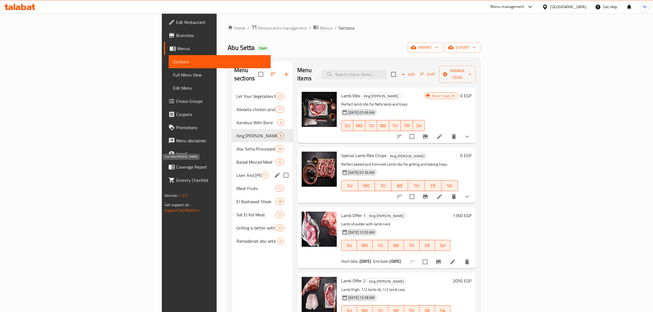
click at [232, 171] on div "Liver And Akkawi 7" at bounding box center [262, 175] width 61 height 13
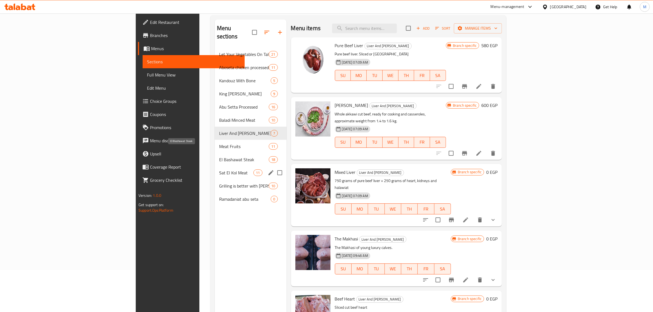
scroll to position [69, 0]
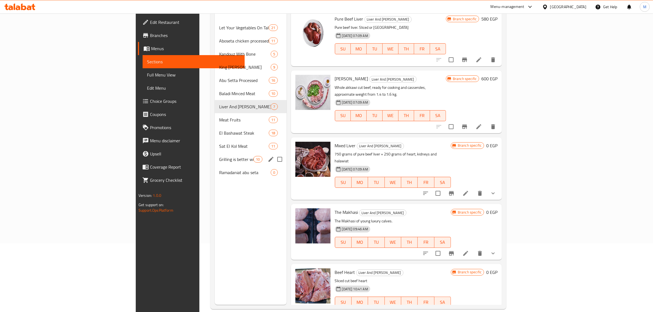
click at [219, 156] on span "Grilling is better with [PERSON_NAME]" at bounding box center [236, 159] width 35 height 7
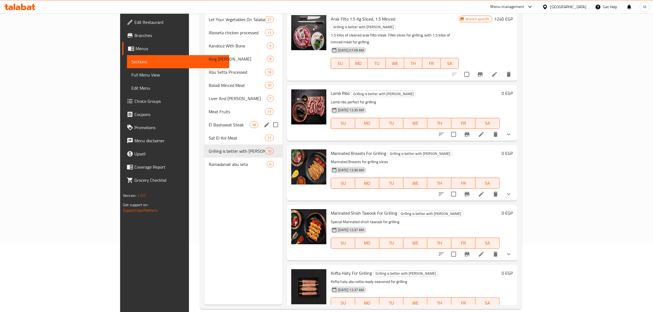
click at [204, 119] on div "El Bashawat Steak 18" at bounding box center [243, 124] width 78 height 13
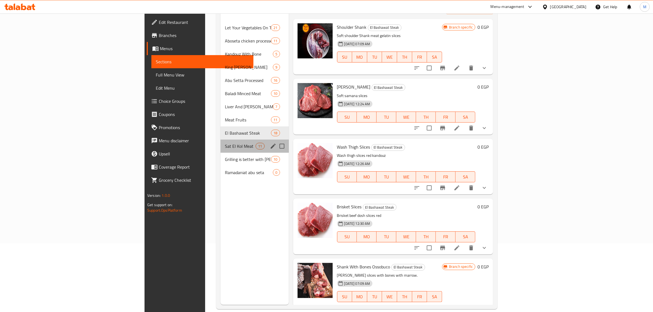
click at [221, 140] on div "Sat El Kol Meat 11" at bounding box center [255, 146] width 68 height 13
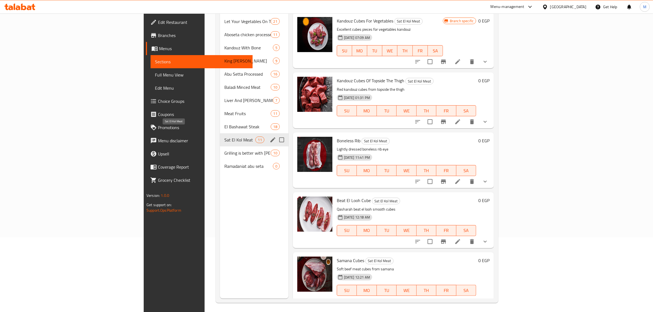
scroll to position [77, 0]
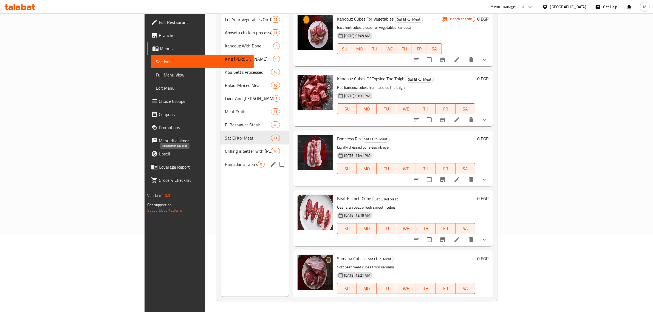
click at [225, 161] on span "Ramadaniat abu seta" at bounding box center [241, 164] width 33 height 7
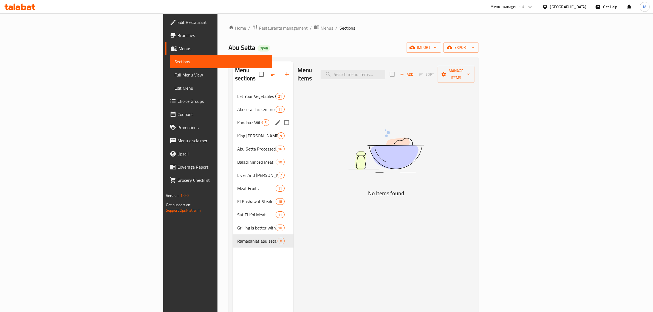
click at [233, 116] on div "Kandouz With Bone 5" at bounding box center [263, 122] width 60 height 13
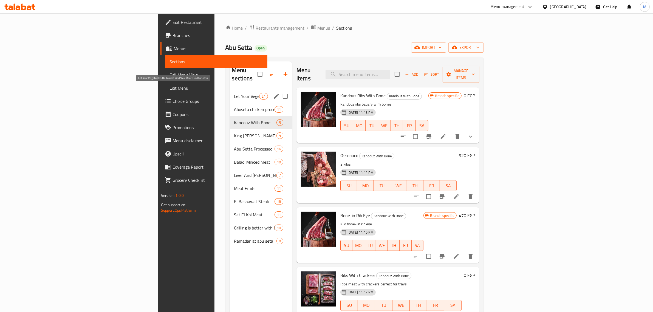
click at [234, 93] on span "Let Your Vegetables On Talabat And Your Meat On Abu Setta" at bounding box center [246, 96] width 25 height 7
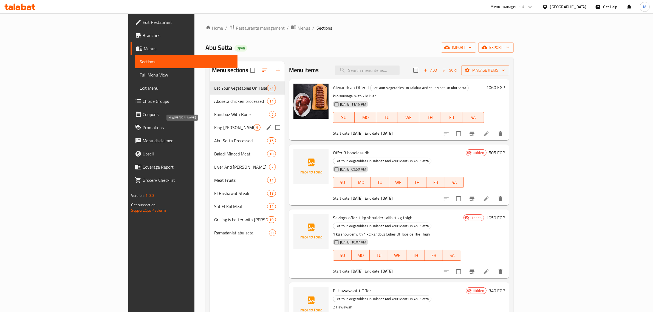
click at [210, 133] on div "King Lamb 9" at bounding box center [247, 127] width 75 height 13
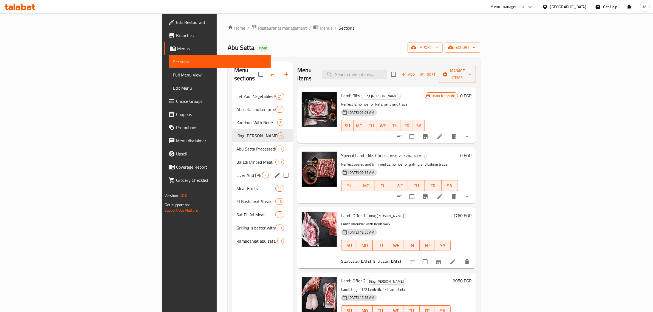
click at [236, 172] on span "Liver And [PERSON_NAME]" at bounding box center [249, 175] width 26 height 7
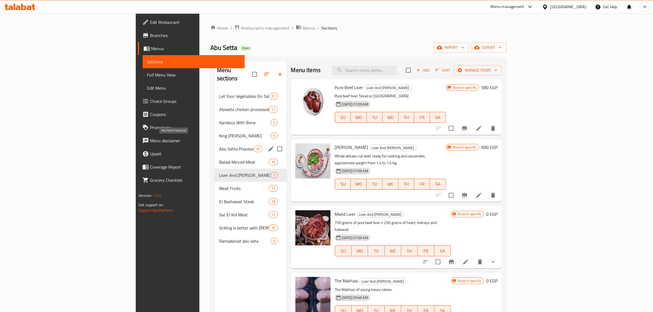
click at [219, 146] on span "Abu Setta Processed" at bounding box center [236, 149] width 35 height 7
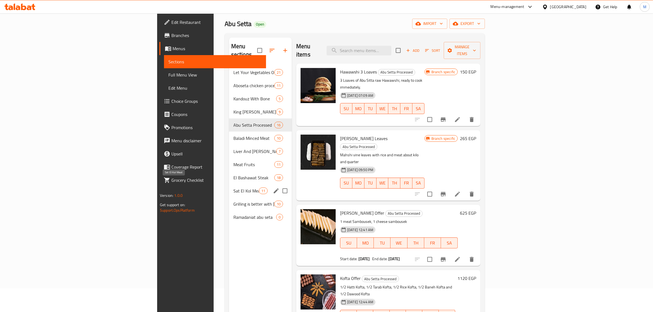
scroll to position [69, 0]
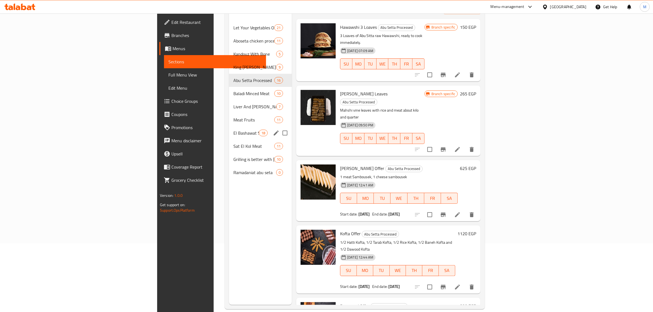
click at [229, 126] on div "El Bashawat Steak 18" at bounding box center [260, 132] width 63 height 13
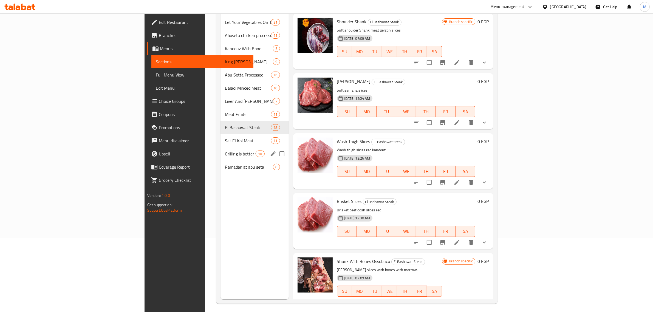
scroll to position [77, 0]
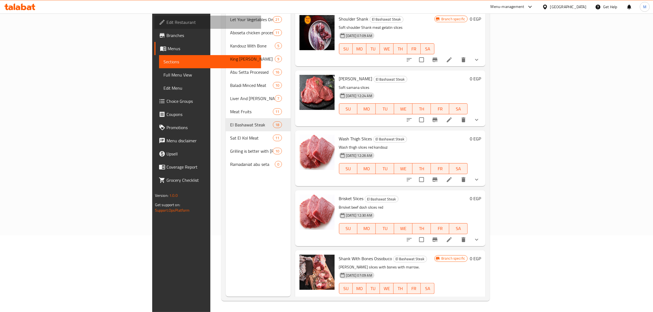
click at [167, 23] on span "Edit Restaurant" at bounding box center [212, 22] width 91 height 7
